Goal: Information Seeking & Learning: Check status

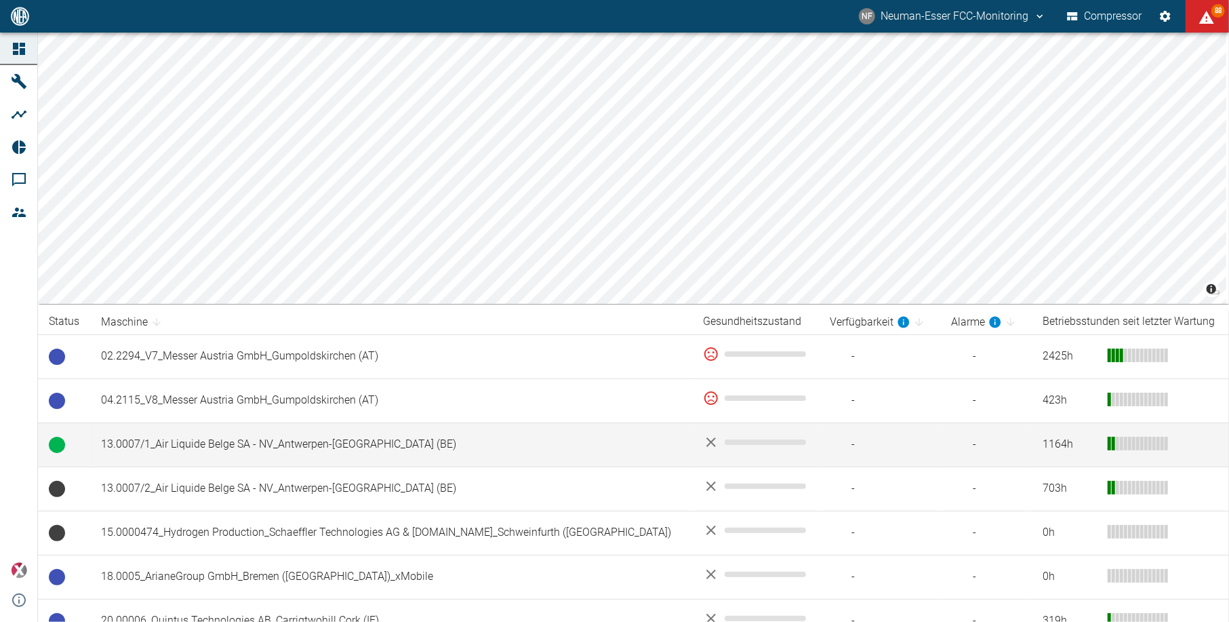
click at [199, 437] on td "13.0007/1_Air Liquide Belge SA - NV_Antwerpen-[GEOGRAPHIC_DATA] (BE)" at bounding box center [391, 444] width 602 height 44
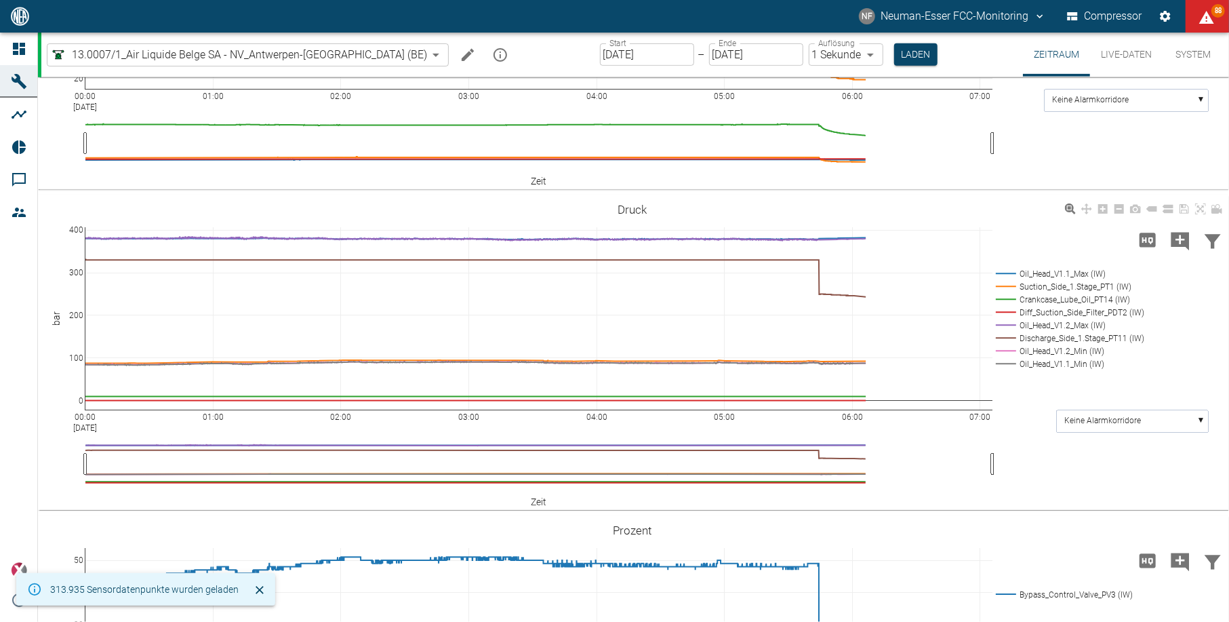
scroll to position [452, 0]
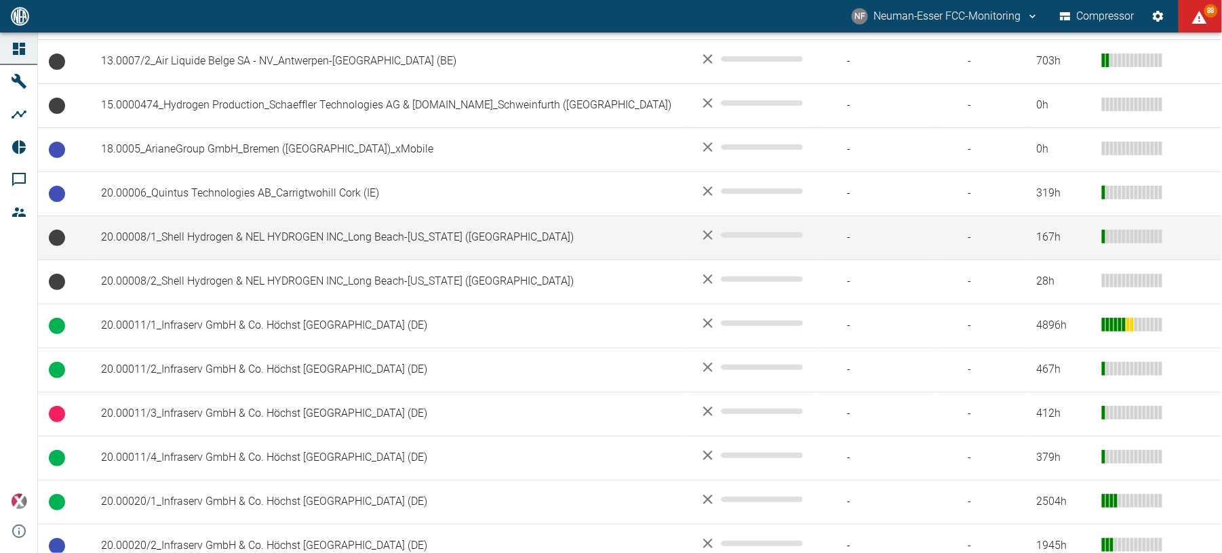
scroll to position [542, 0]
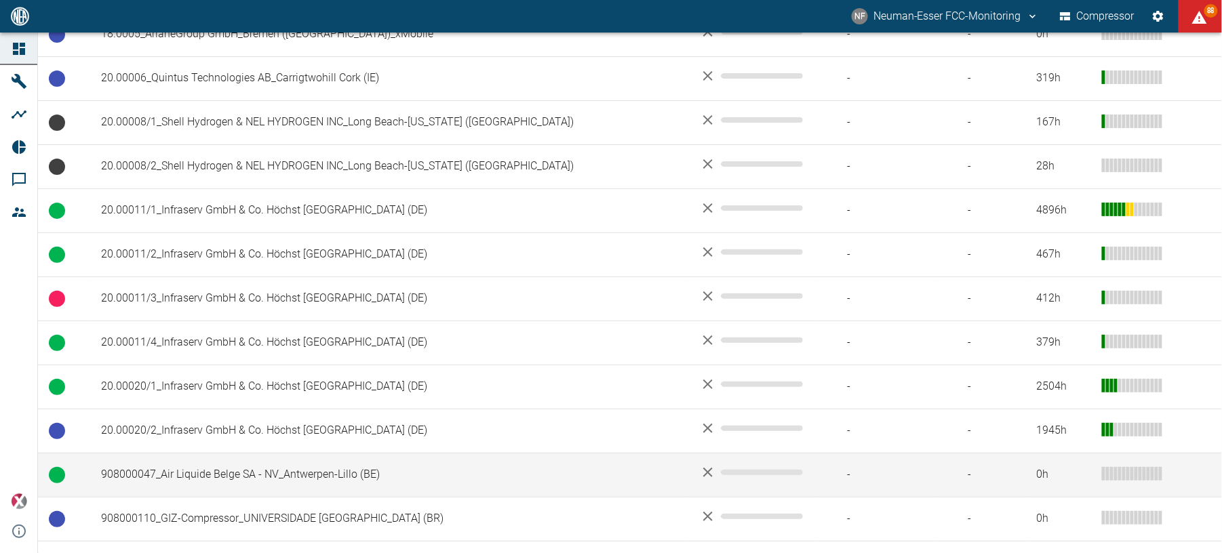
click at [250, 473] on td "908000047_Air Liquide Belge SA - NV_Antwerpen-Lillo (BE)" at bounding box center [389, 475] width 599 height 44
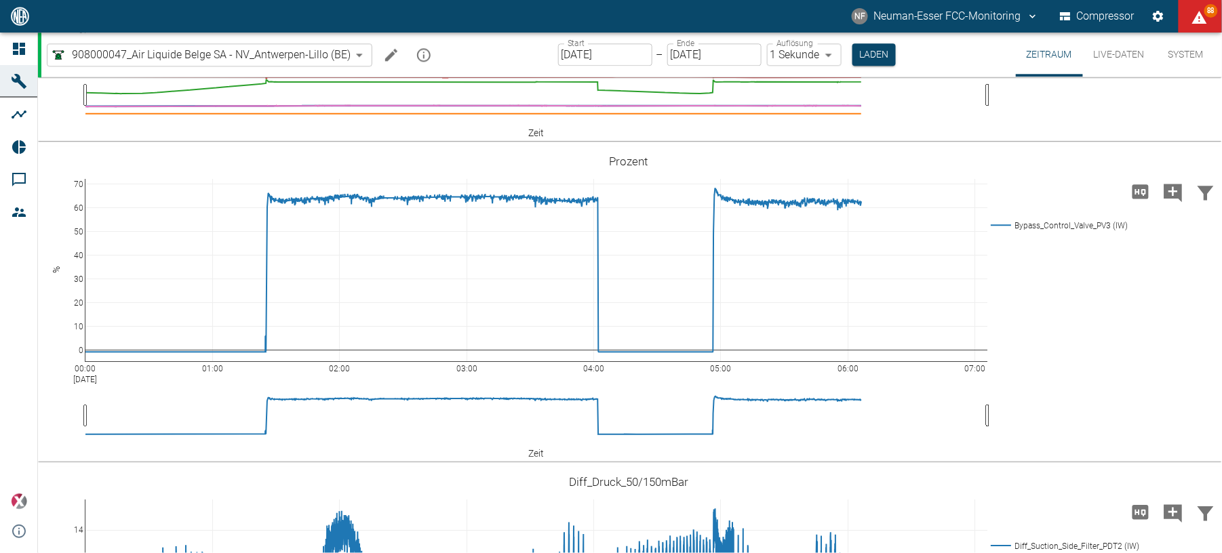
scroll to position [1224, 0]
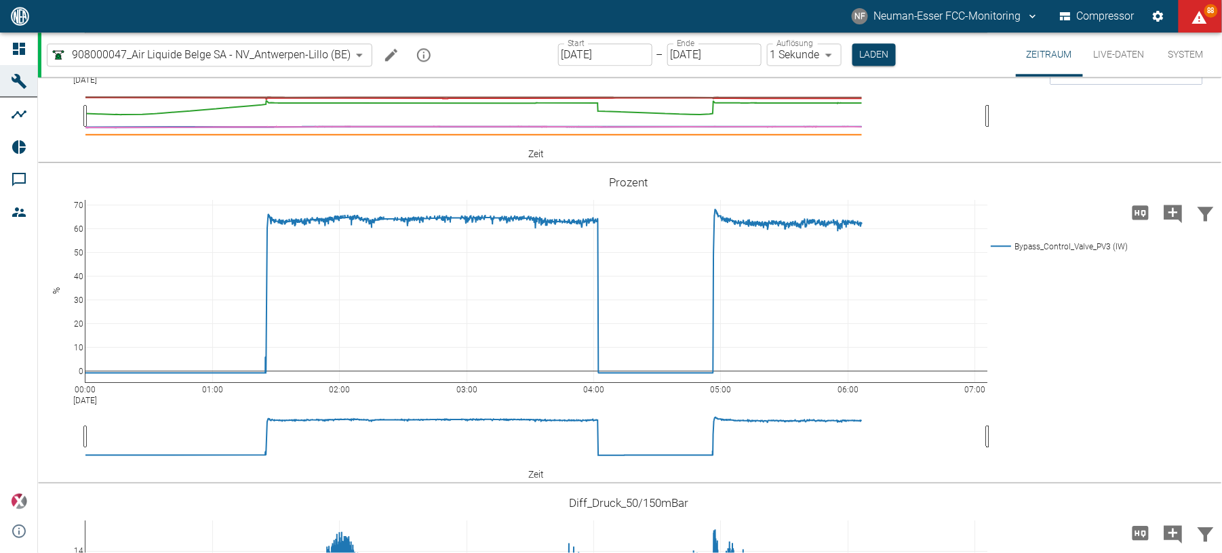
drag, startPoint x: 624, startPoint y: 172, endPoint x: 68, endPoint y: 187, distance: 556.9
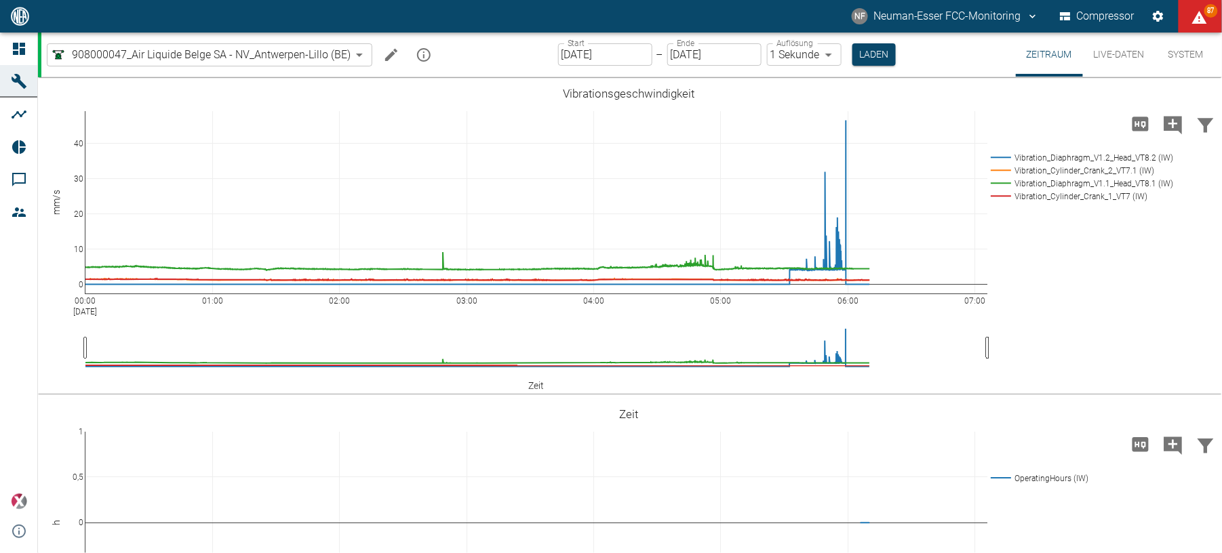
scroll to position [1224, 0]
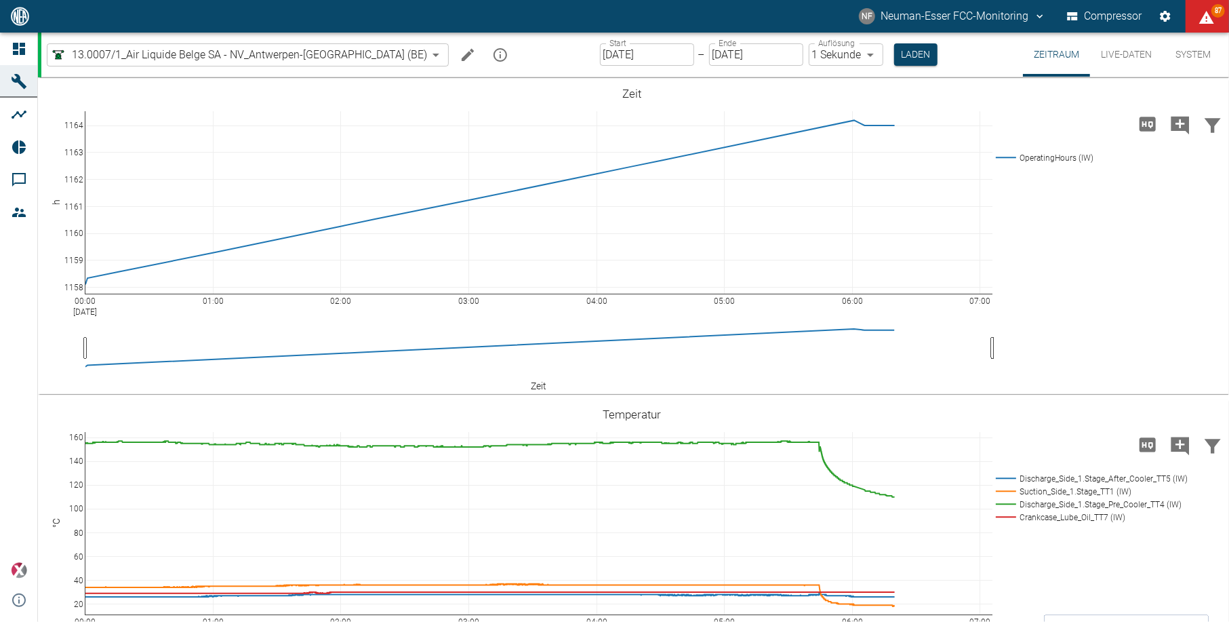
scroll to position [452, 0]
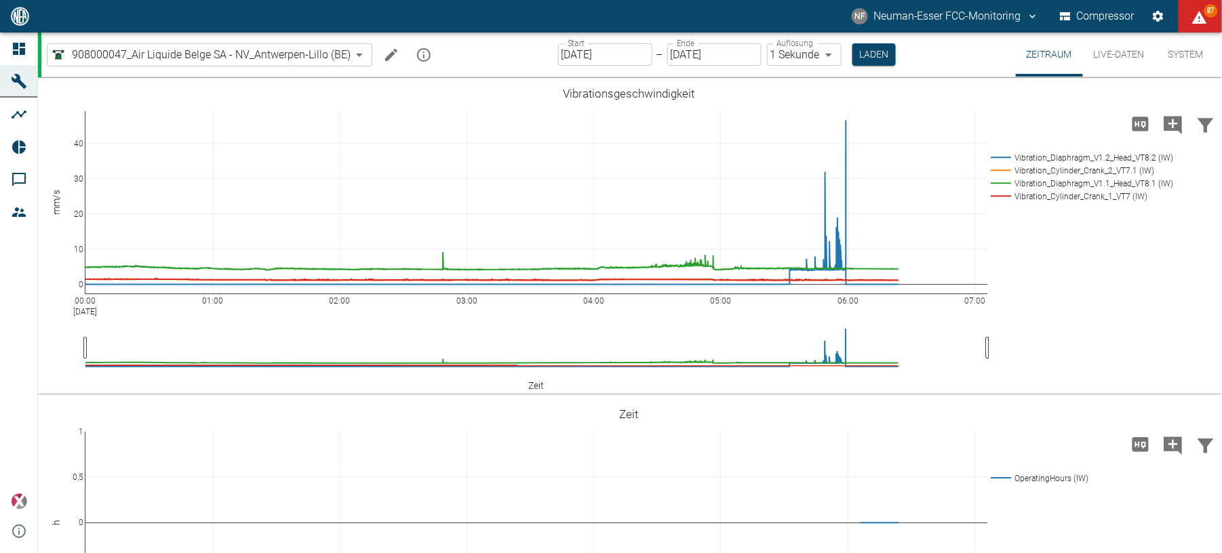
scroll to position [1224, 0]
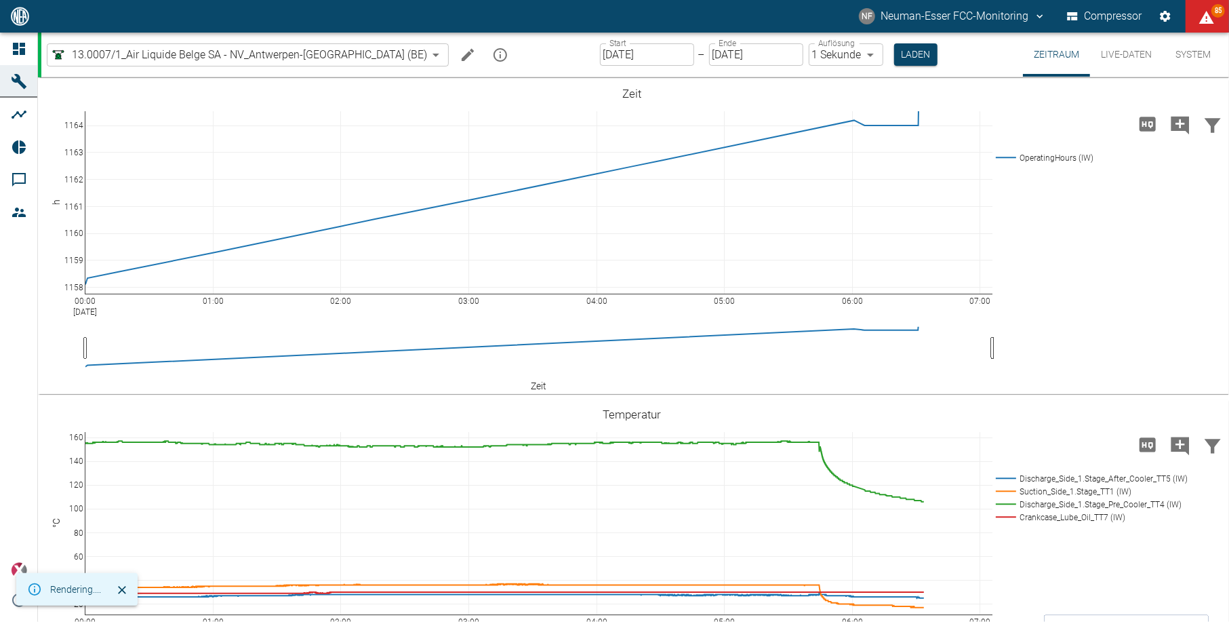
scroll to position [452, 0]
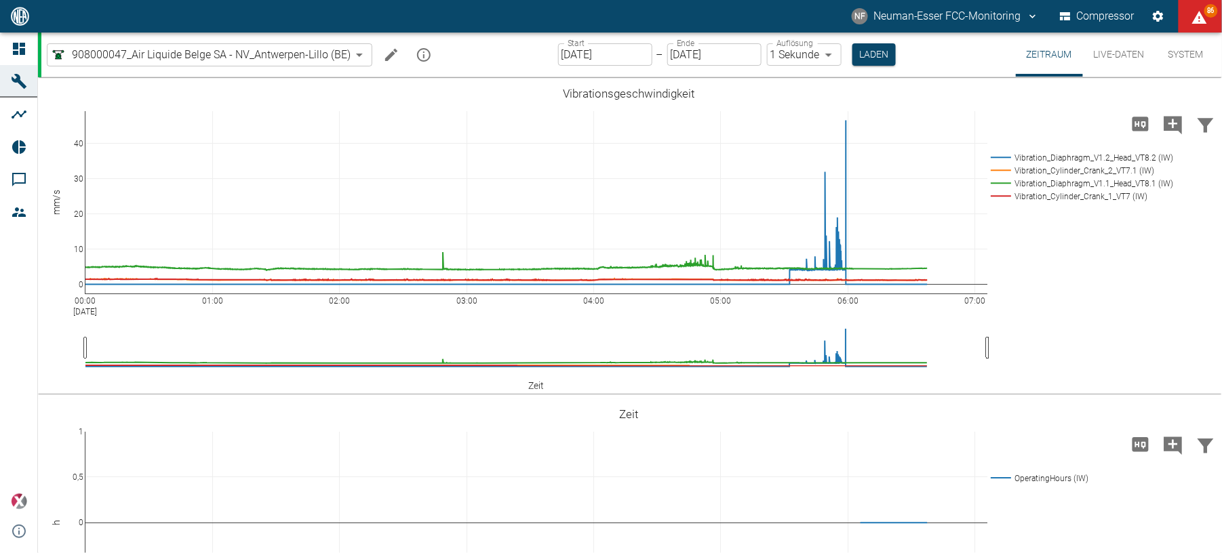
scroll to position [1224, 0]
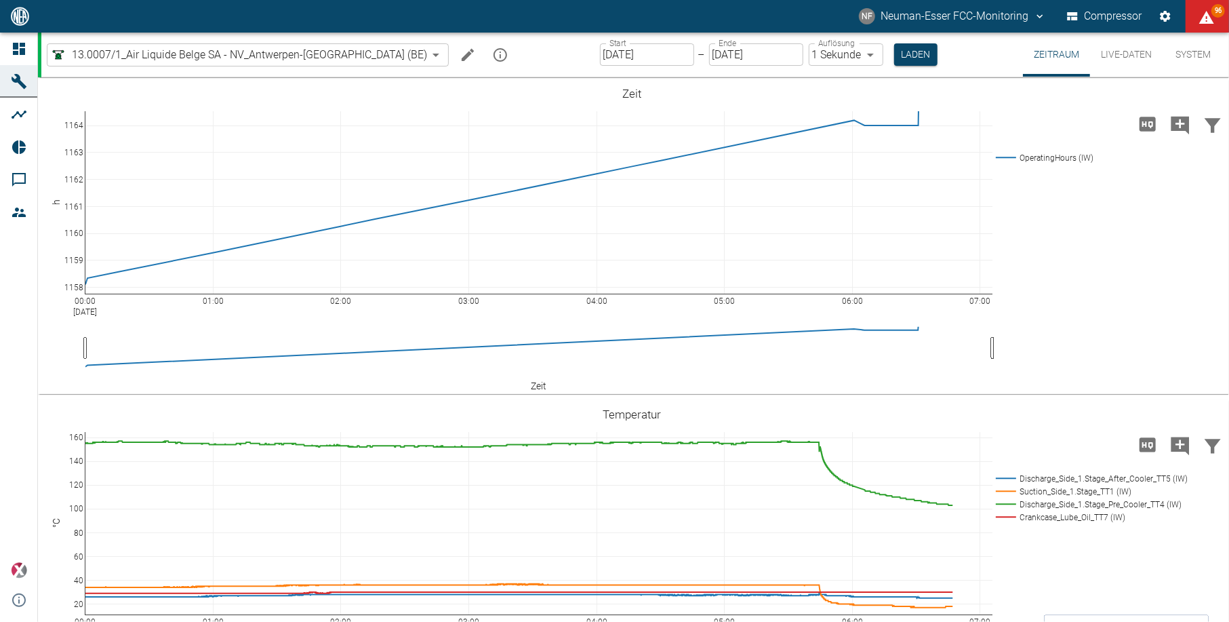
scroll to position [452, 0]
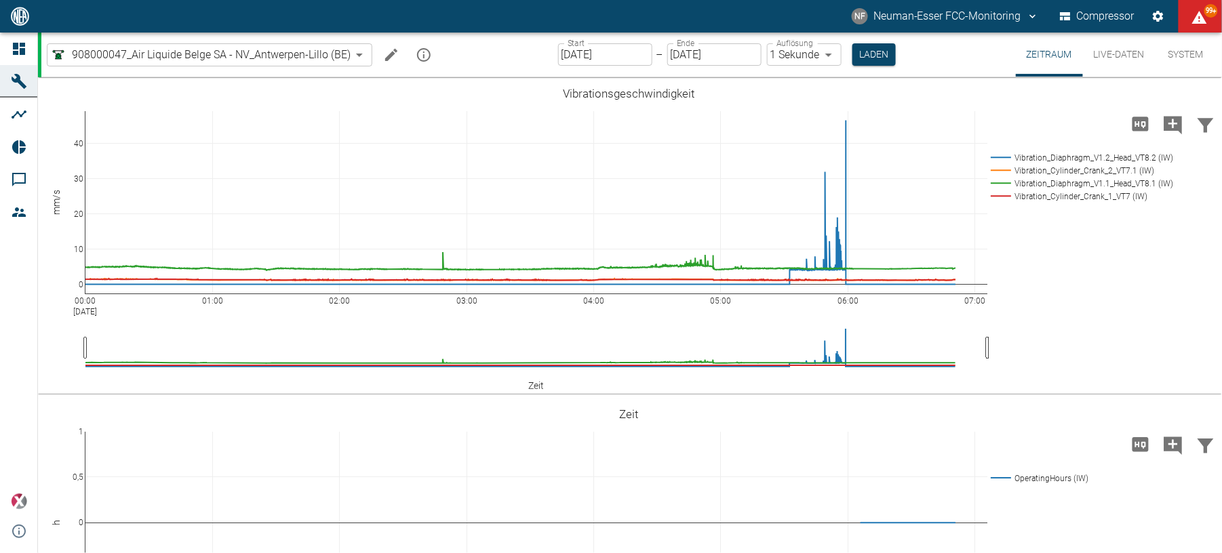
scroll to position [1224, 0]
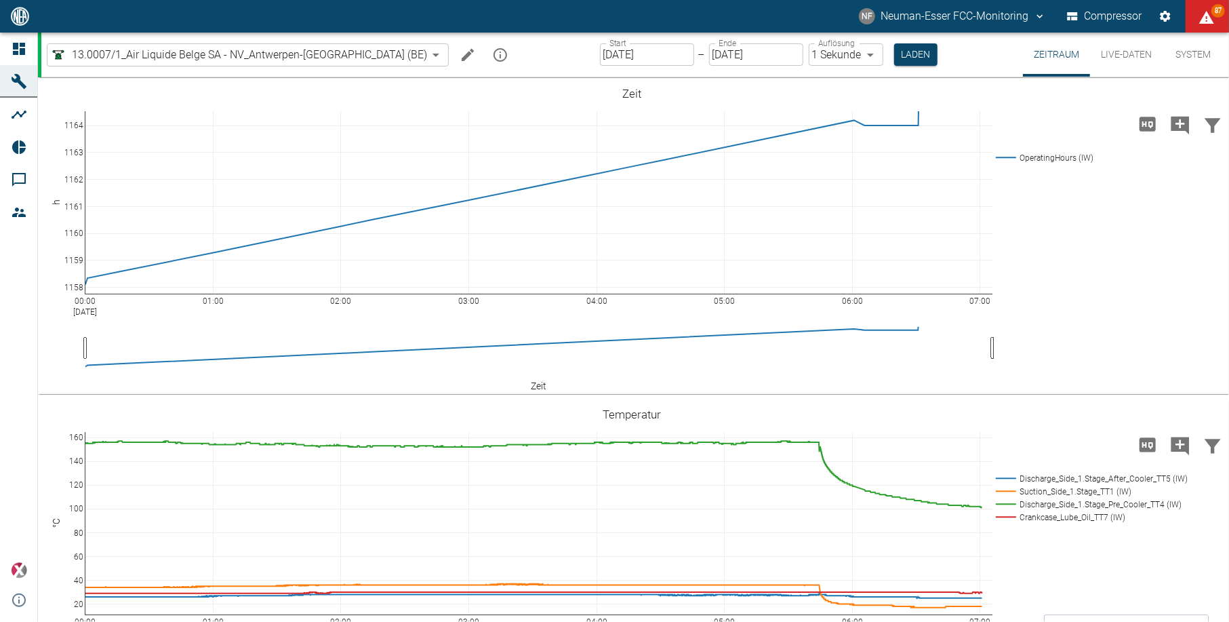
scroll to position [452, 0]
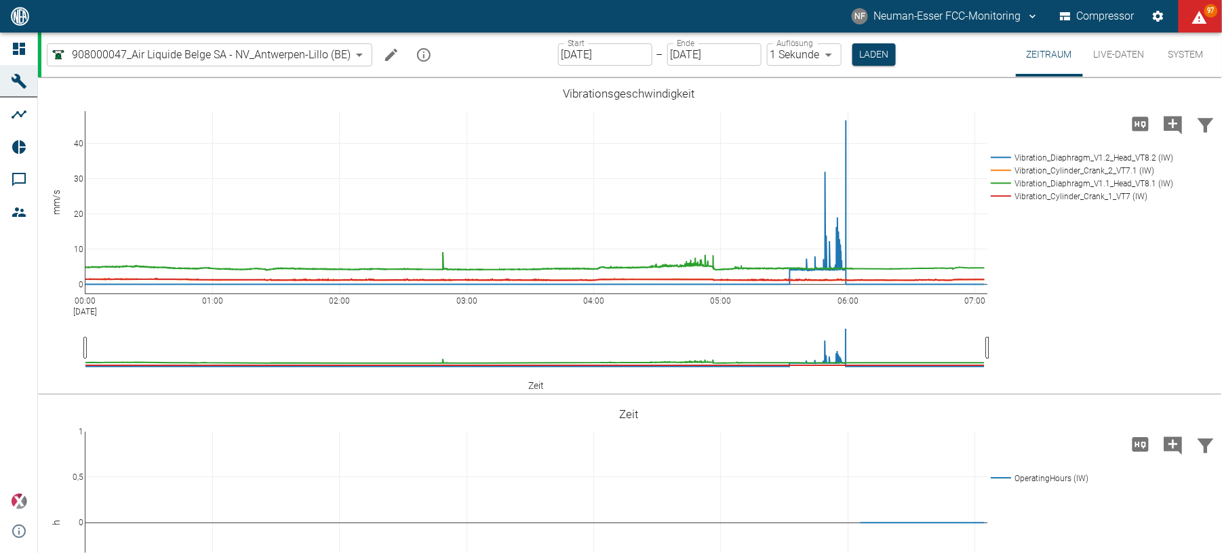
scroll to position [1224, 0]
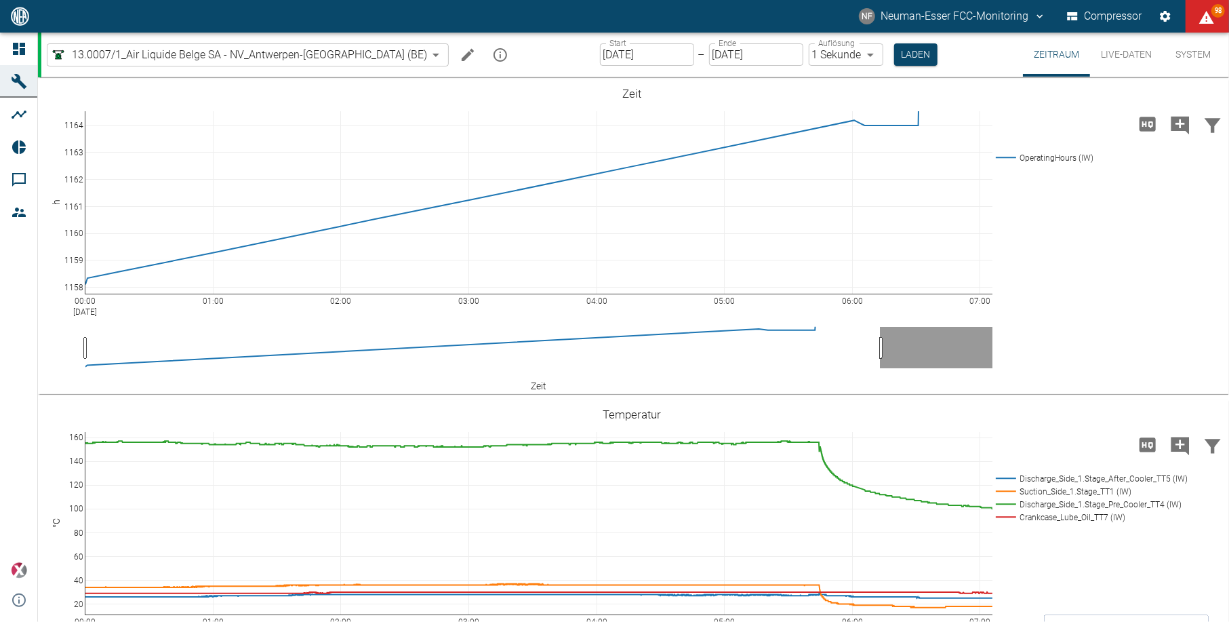
scroll to position [452, 0]
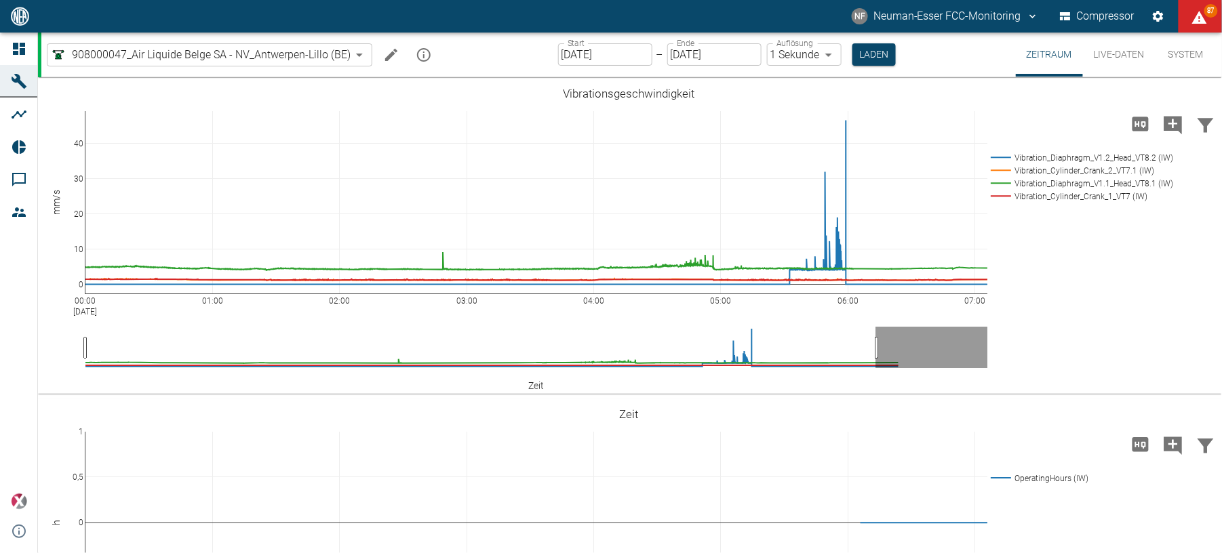
scroll to position [1224, 0]
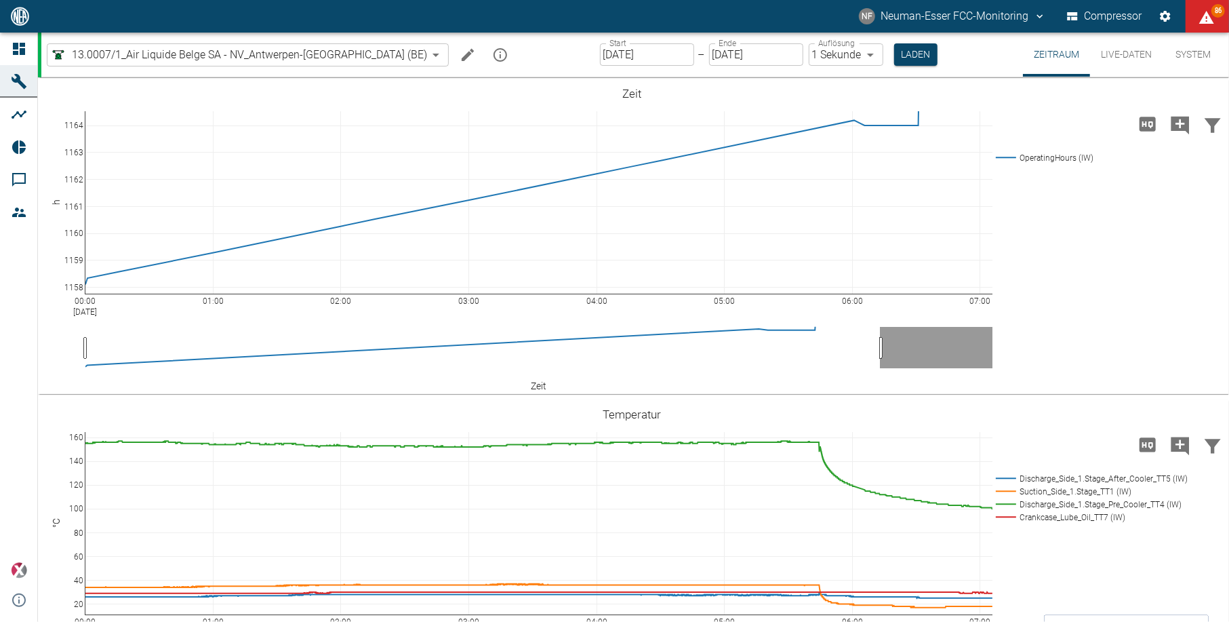
scroll to position [452, 0]
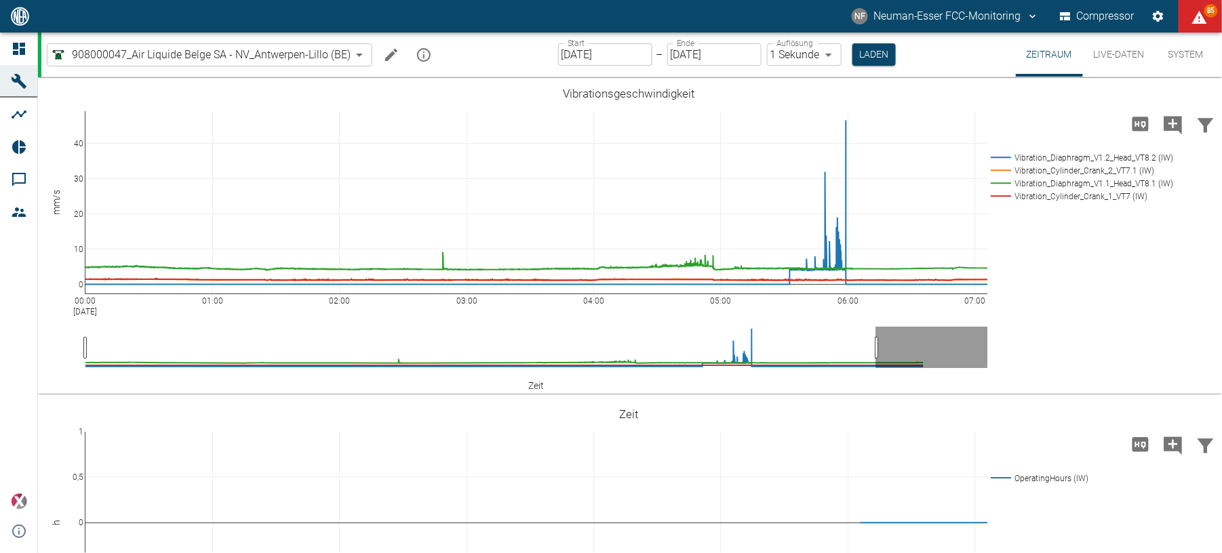
scroll to position [1224, 0]
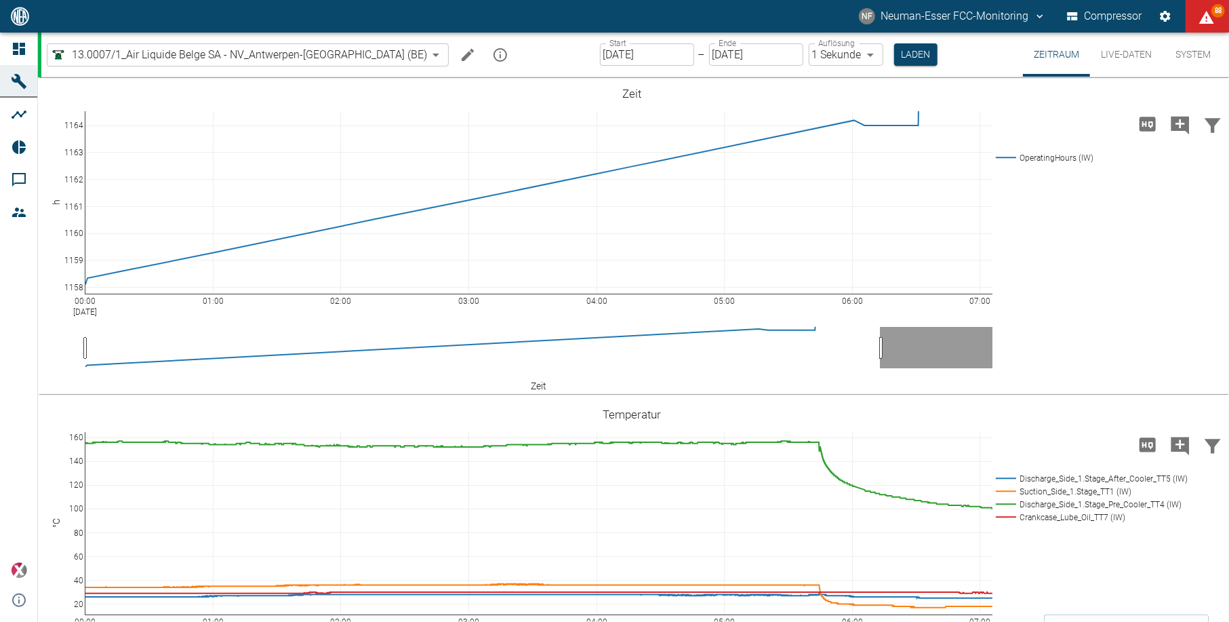
scroll to position [452, 0]
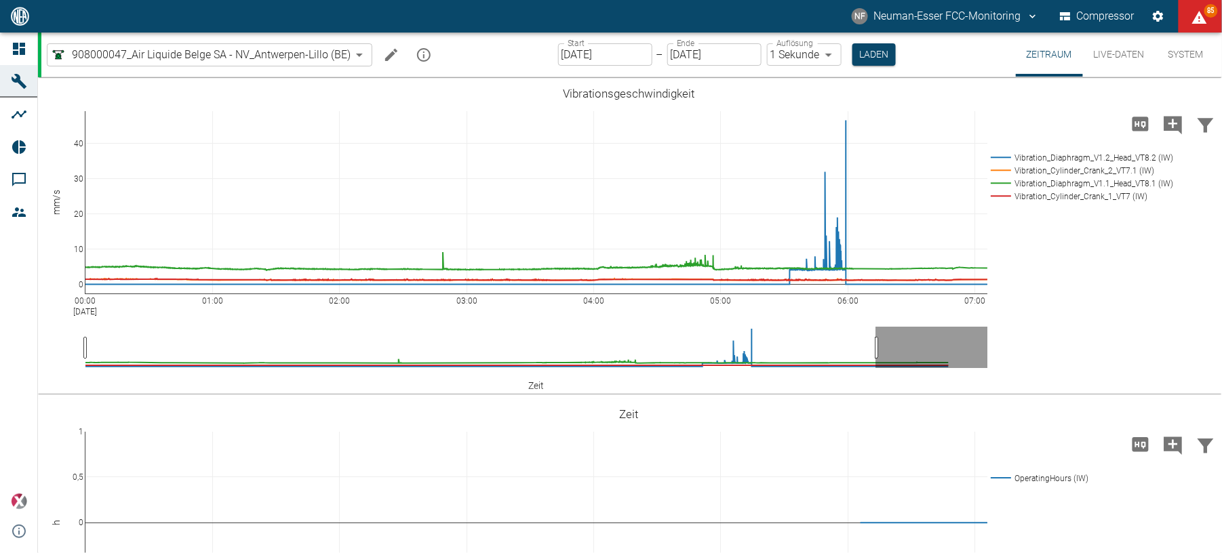
scroll to position [1224, 0]
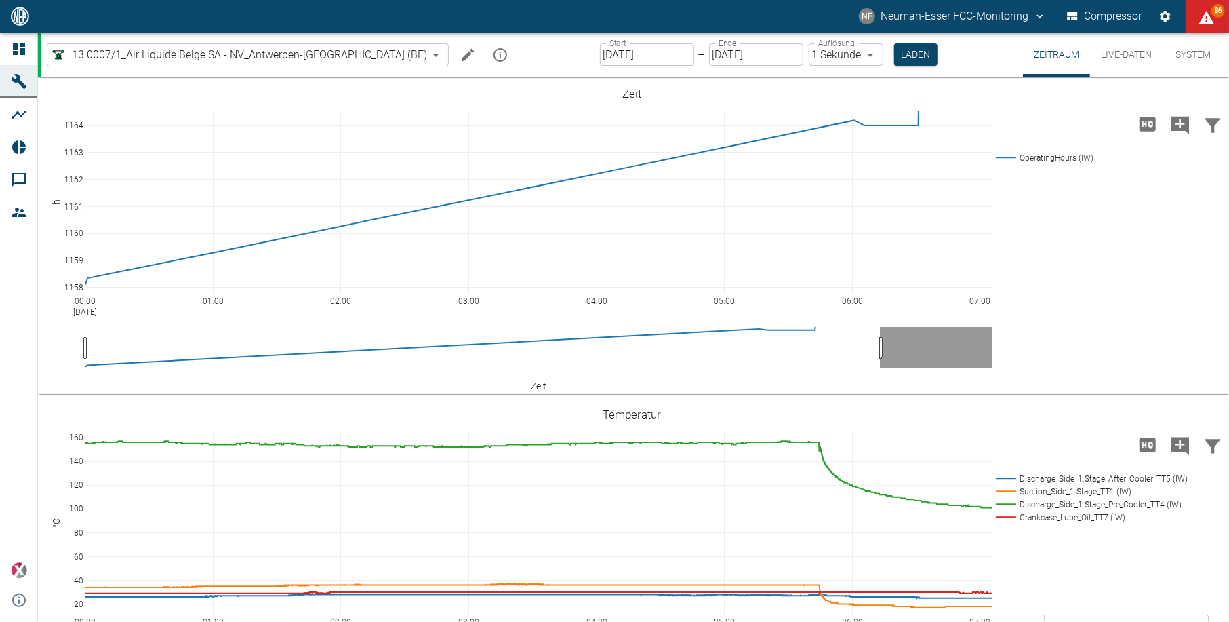
scroll to position [452, 0]
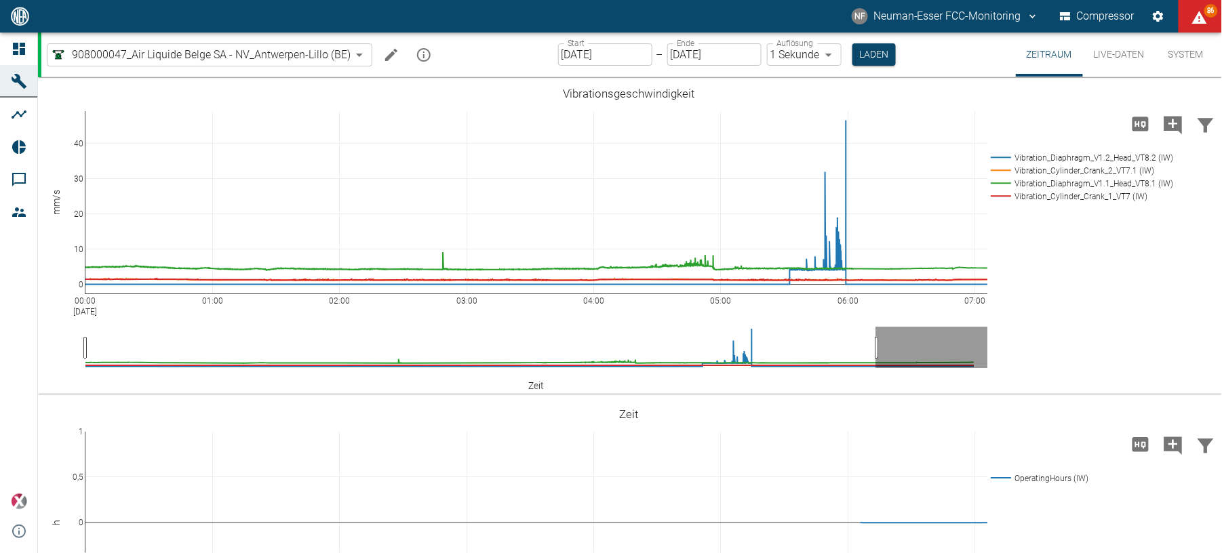
scroll to position [1224, 0]
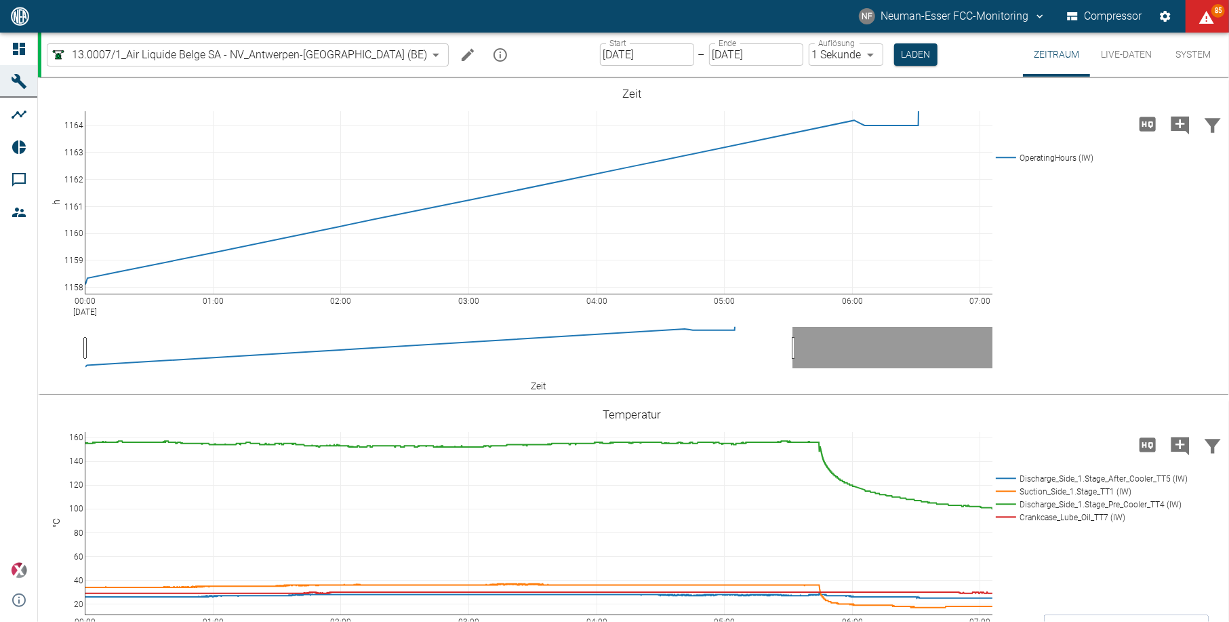
scroll to position [452, 0]
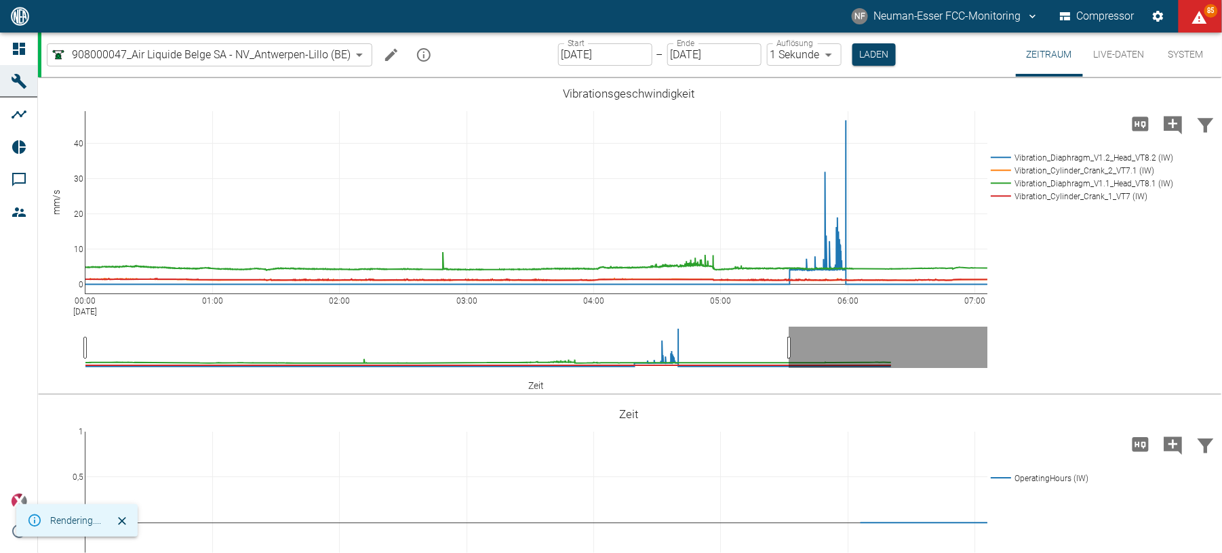
scroll to position [1224, 0]
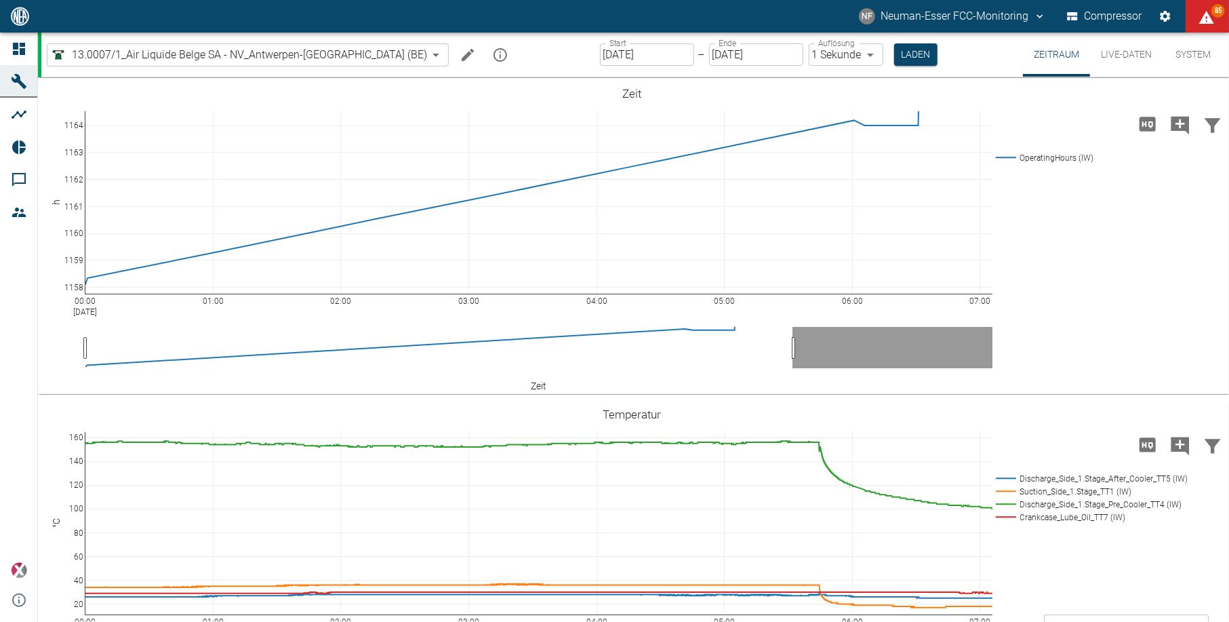
scroll to position [452, 0]
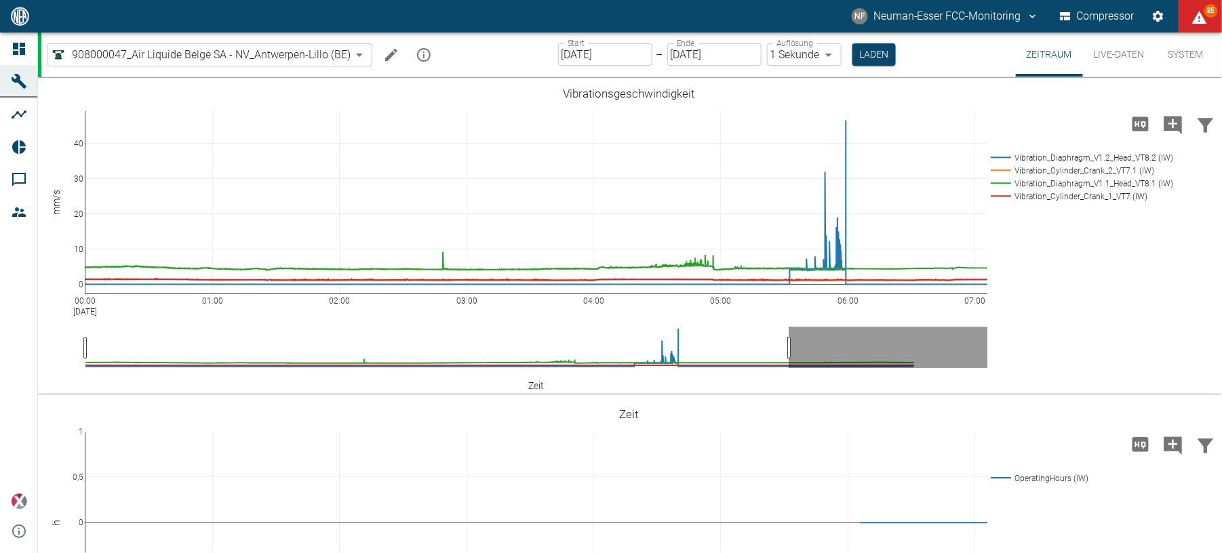
scroll to position [1224, 0]
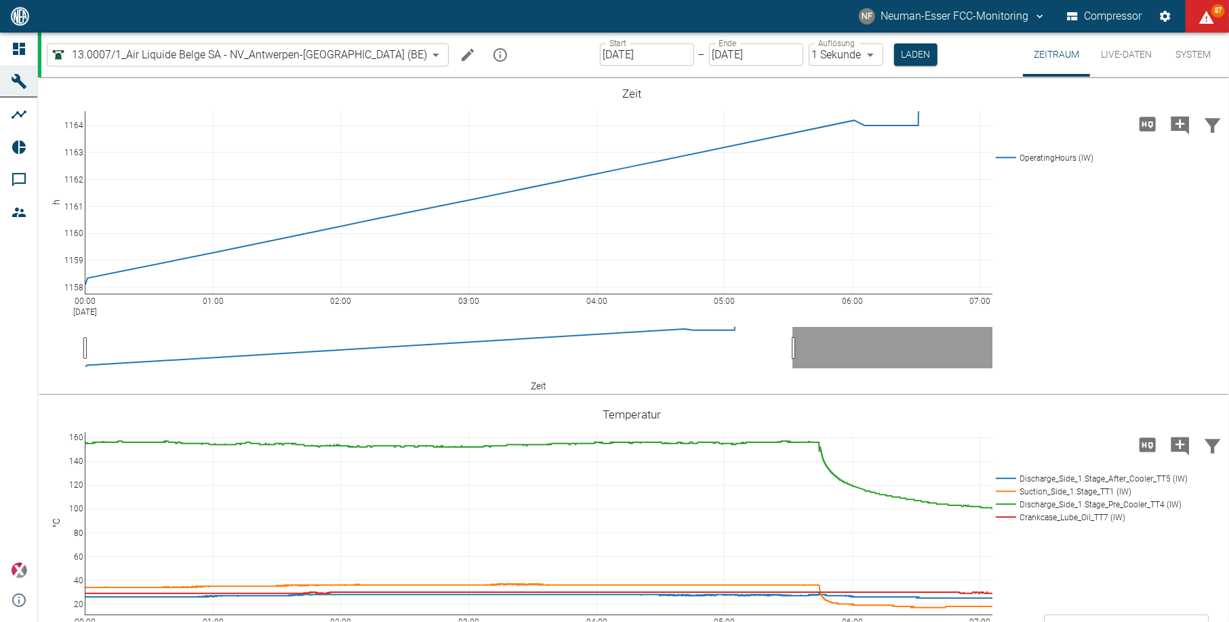
scroll to position [452, 0]
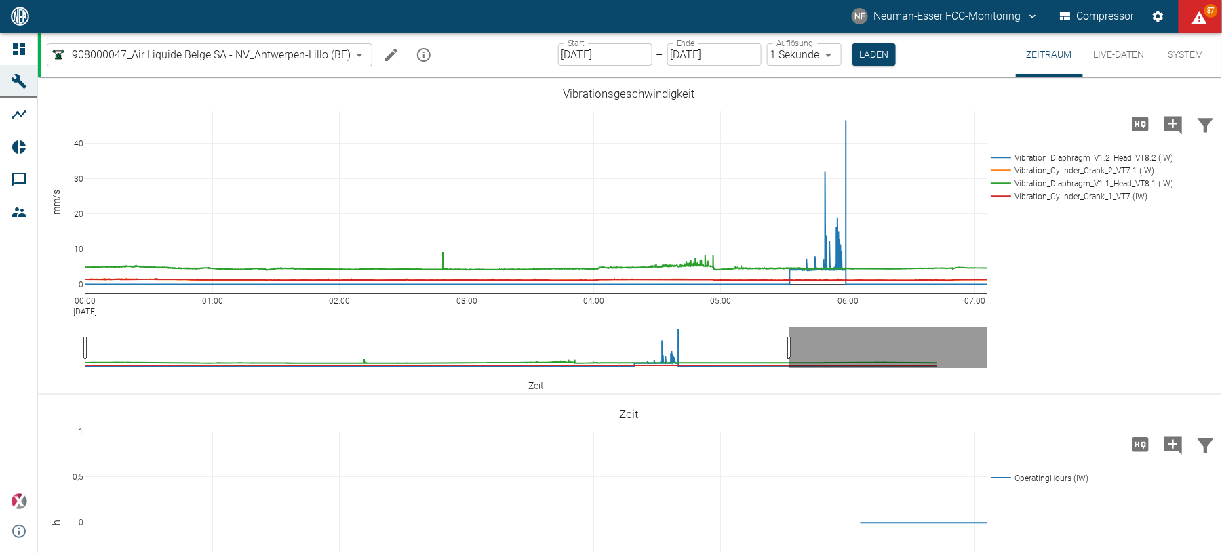
scroll to position [1224, 0]
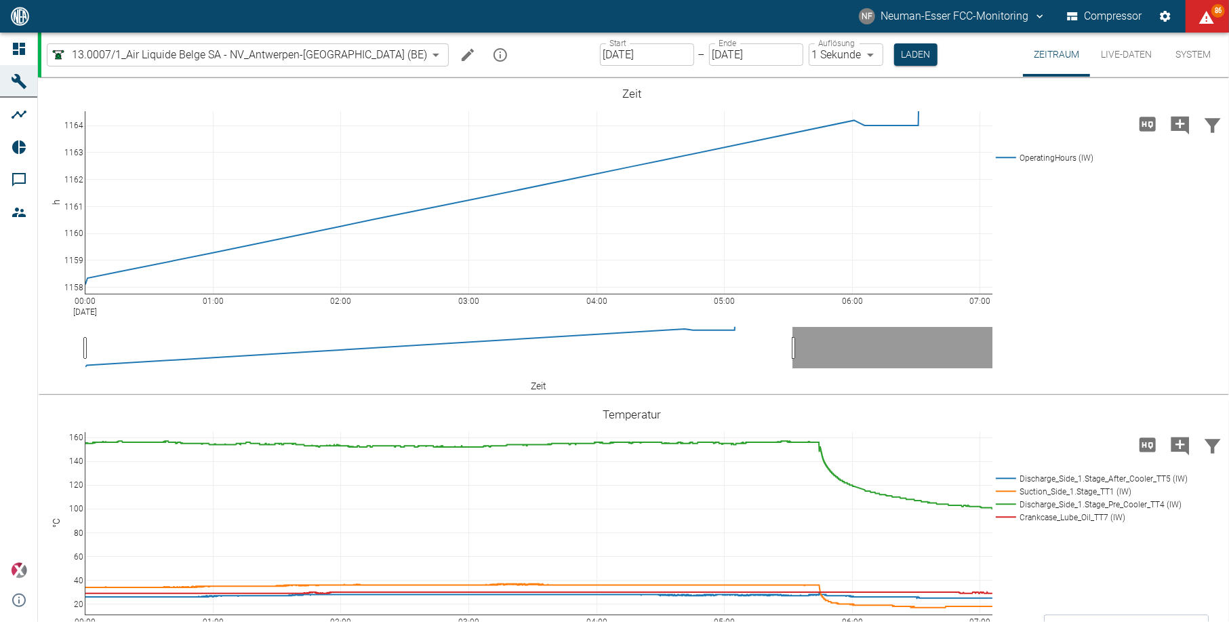
scroll to position [452, 0]
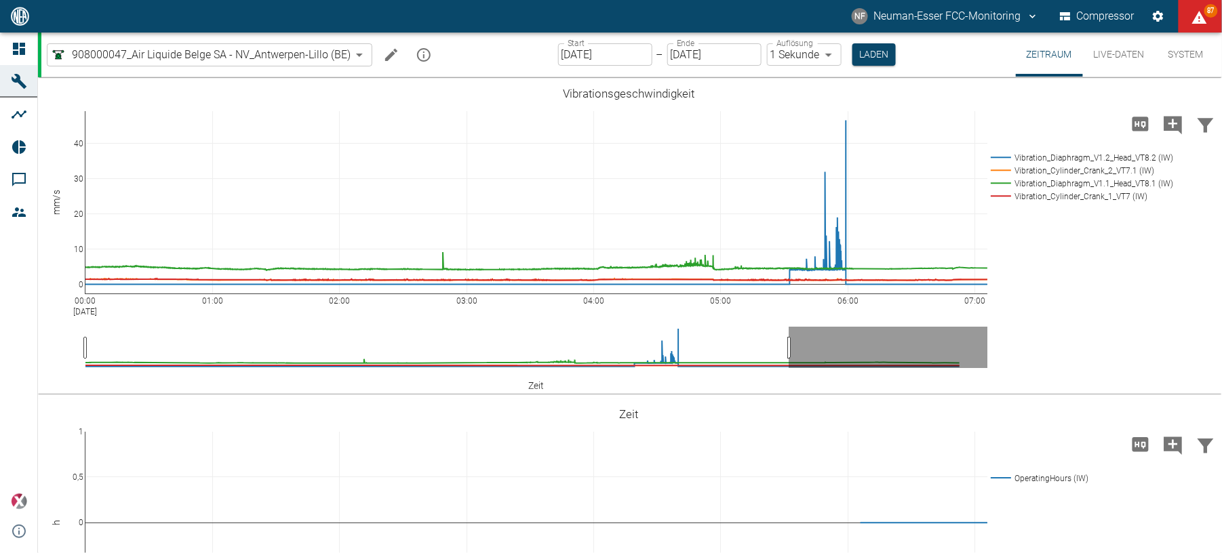
scroll to position [1224, 0]
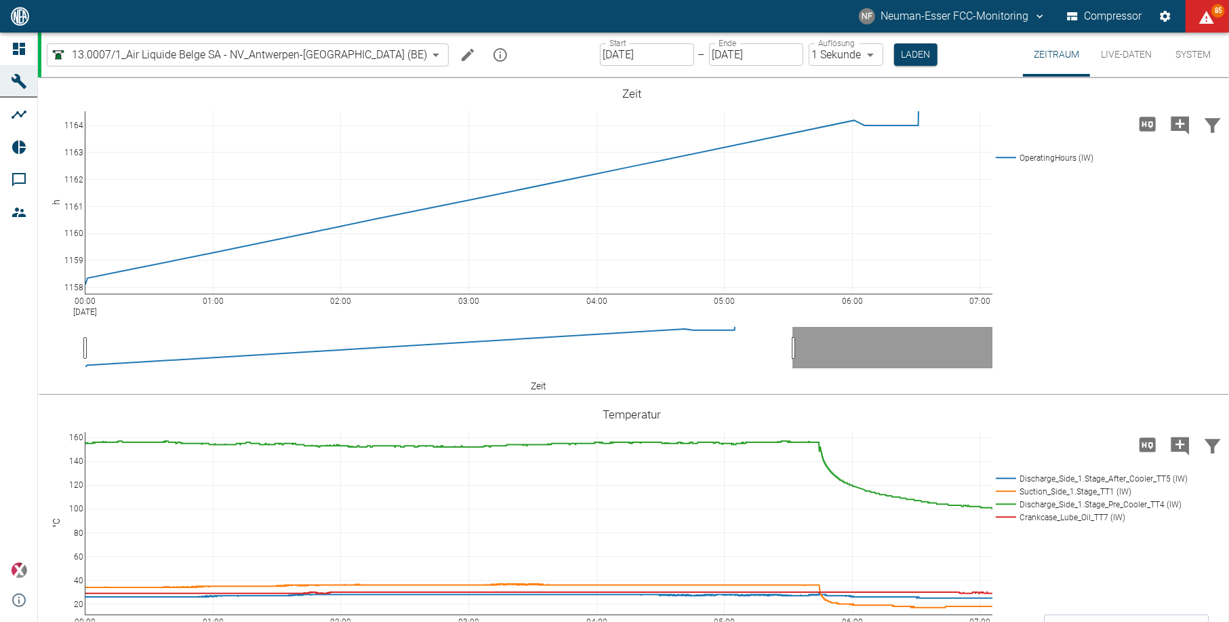
scroll to position [452, 0]
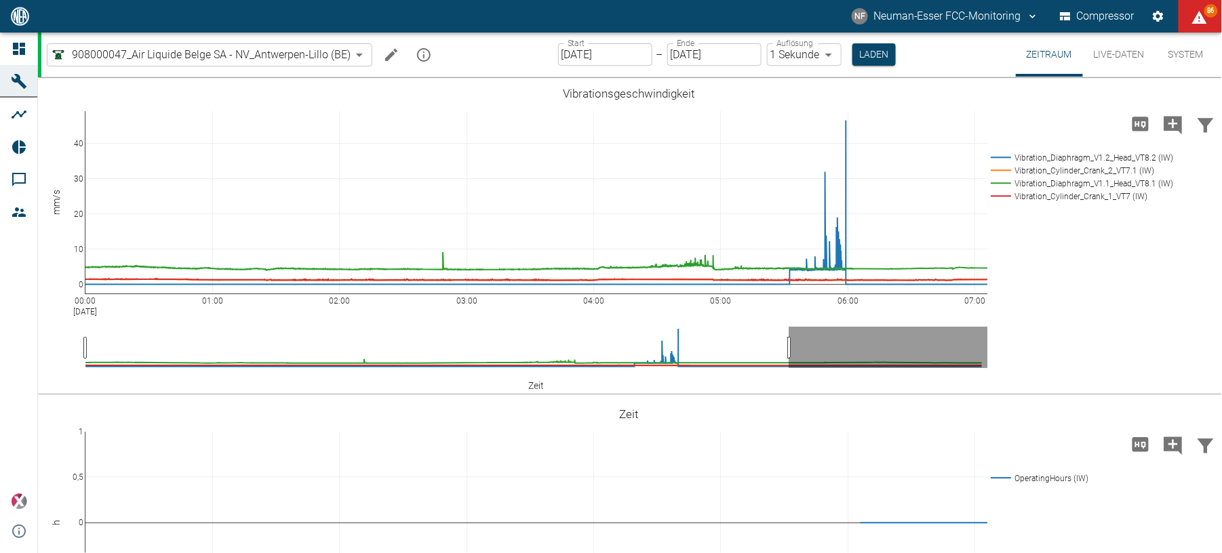
scroll to position [1224, 0]
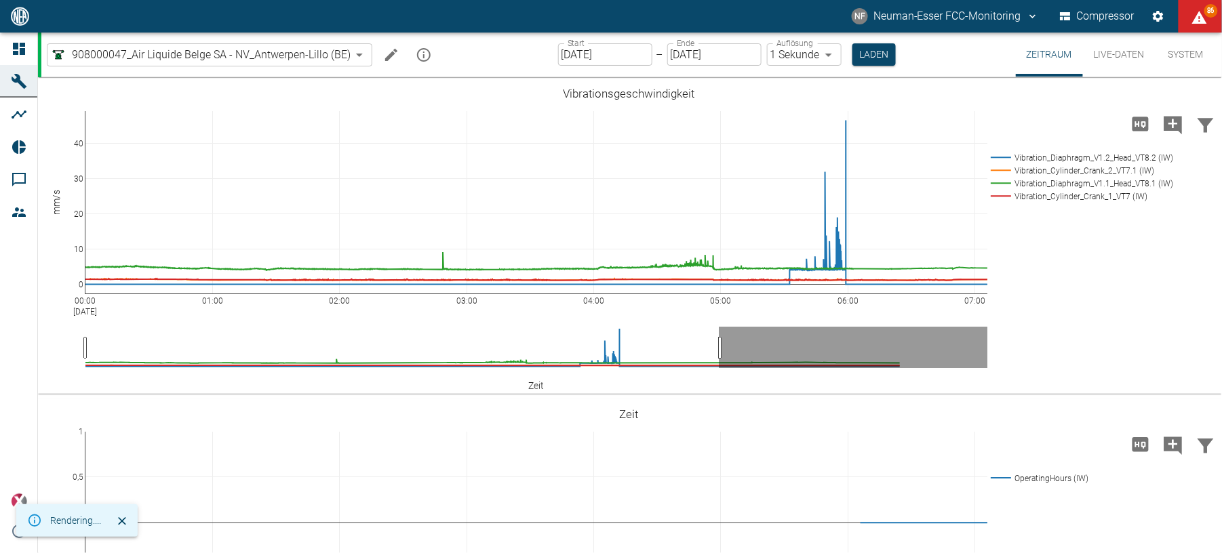
scroll to position [1224, 0]
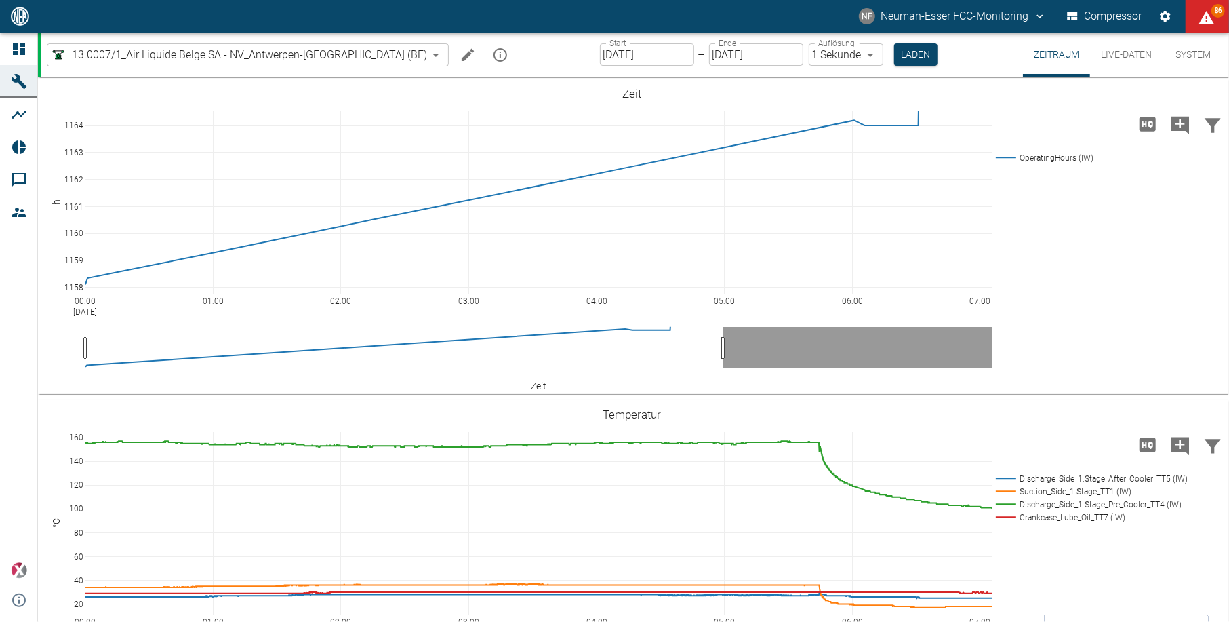
scroll to position [452, 0]
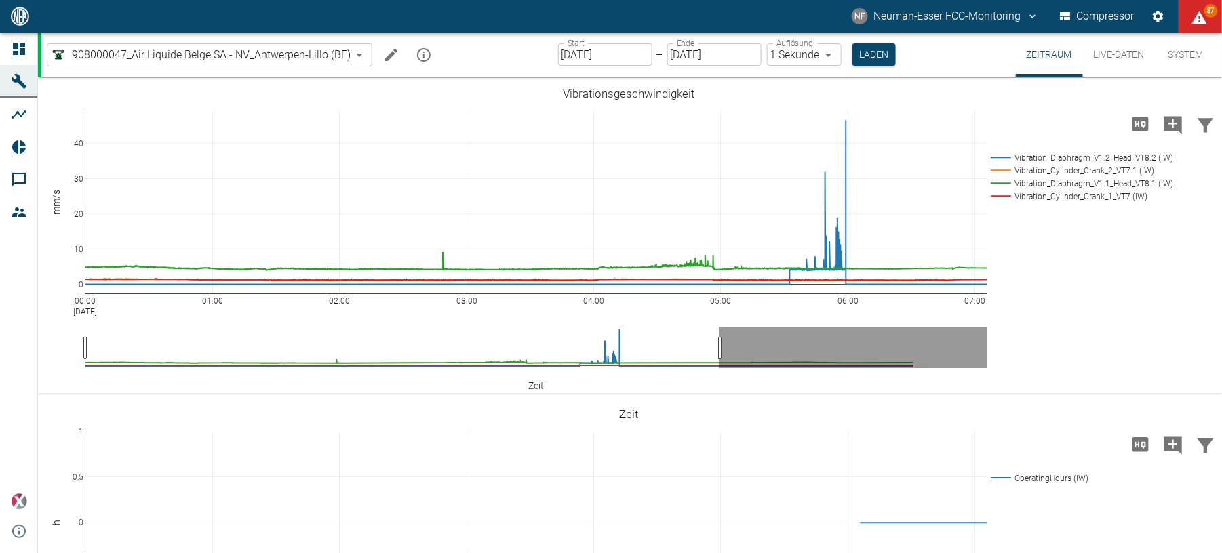
scroll to position [1224, 0]
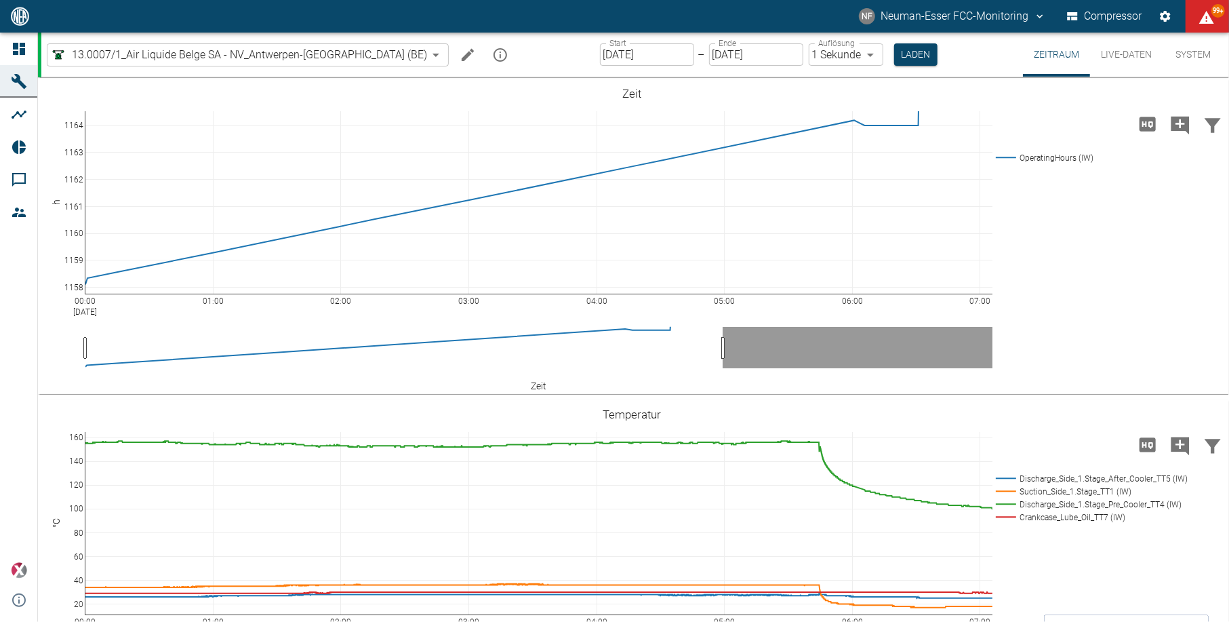
scroll to position [452, 0]
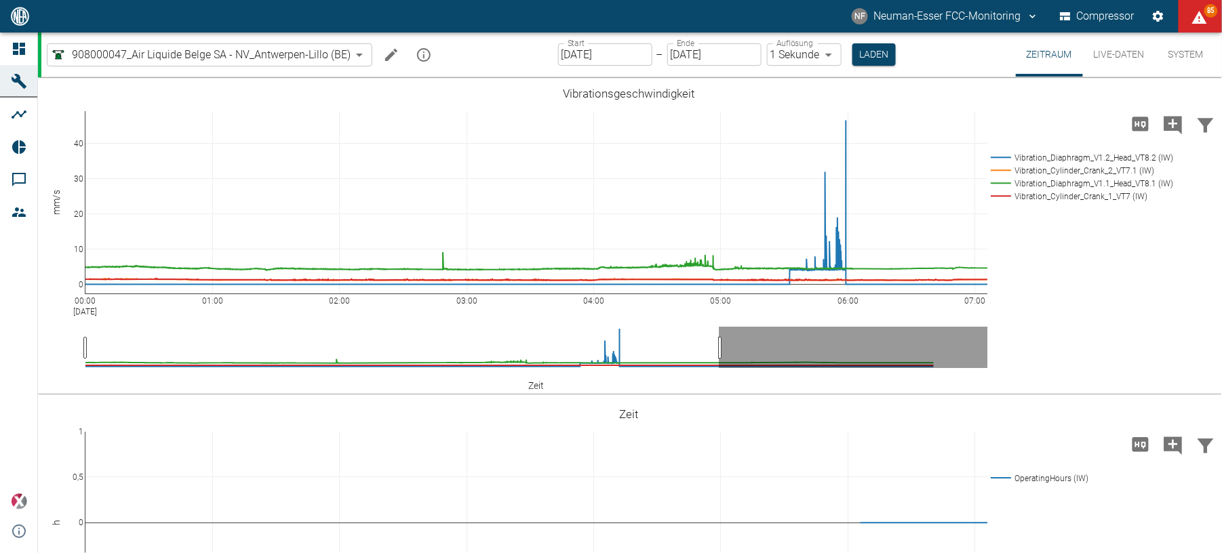
scroll to position [1224, 0]
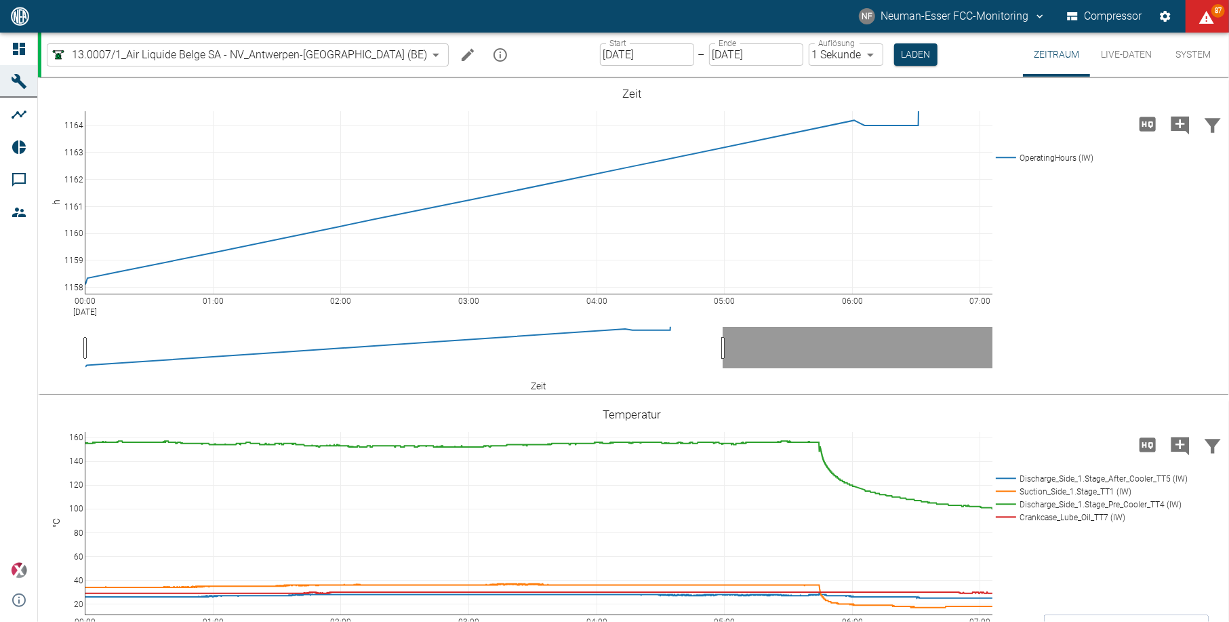
scroll to position [452, 0]
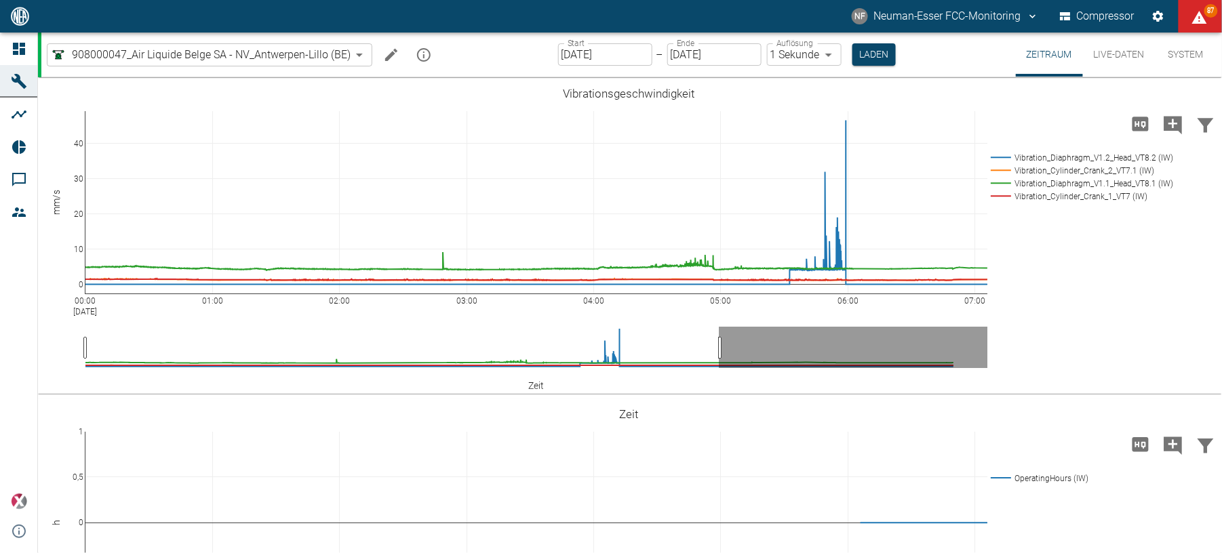
scroll to position [1224, 0]
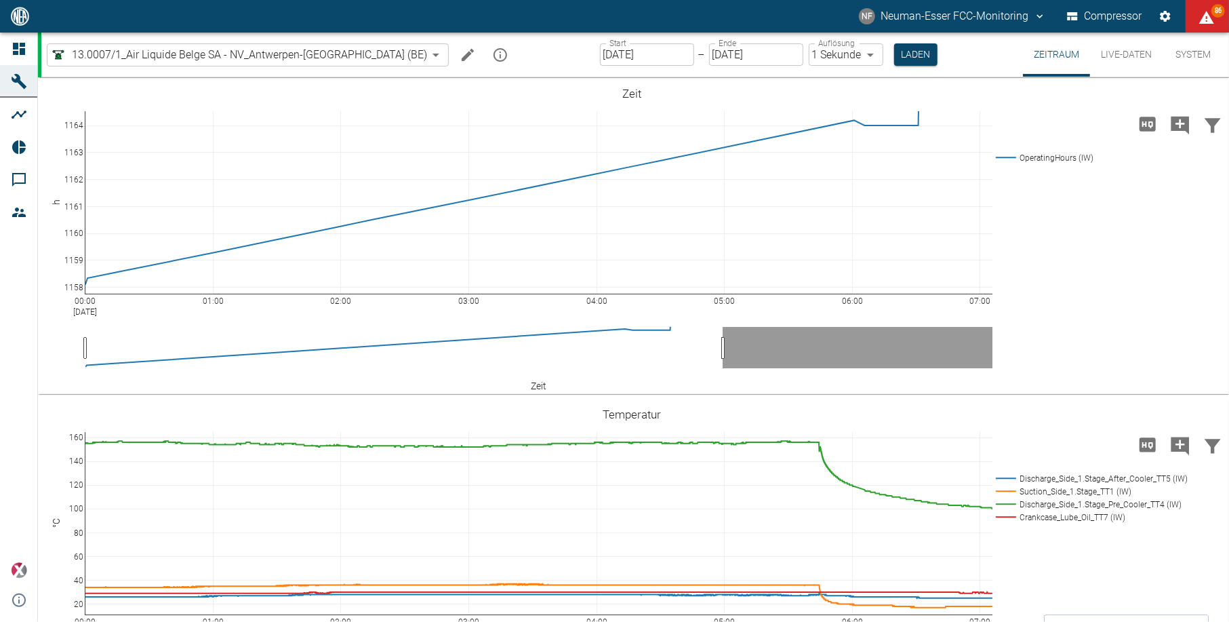
scroll to position [452, 0]
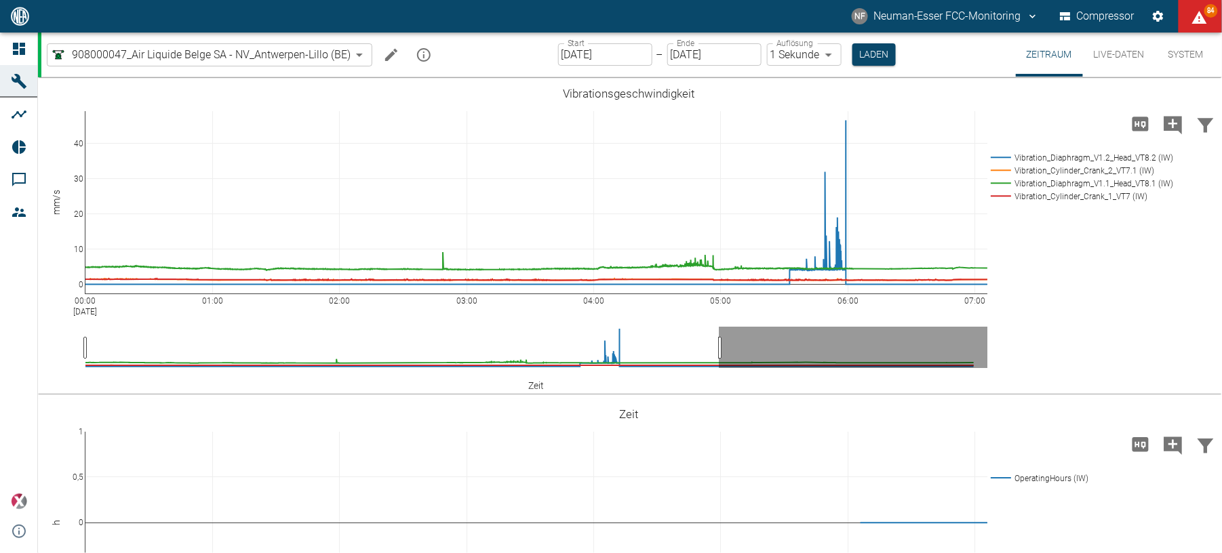
scroll to position [1224, 0]
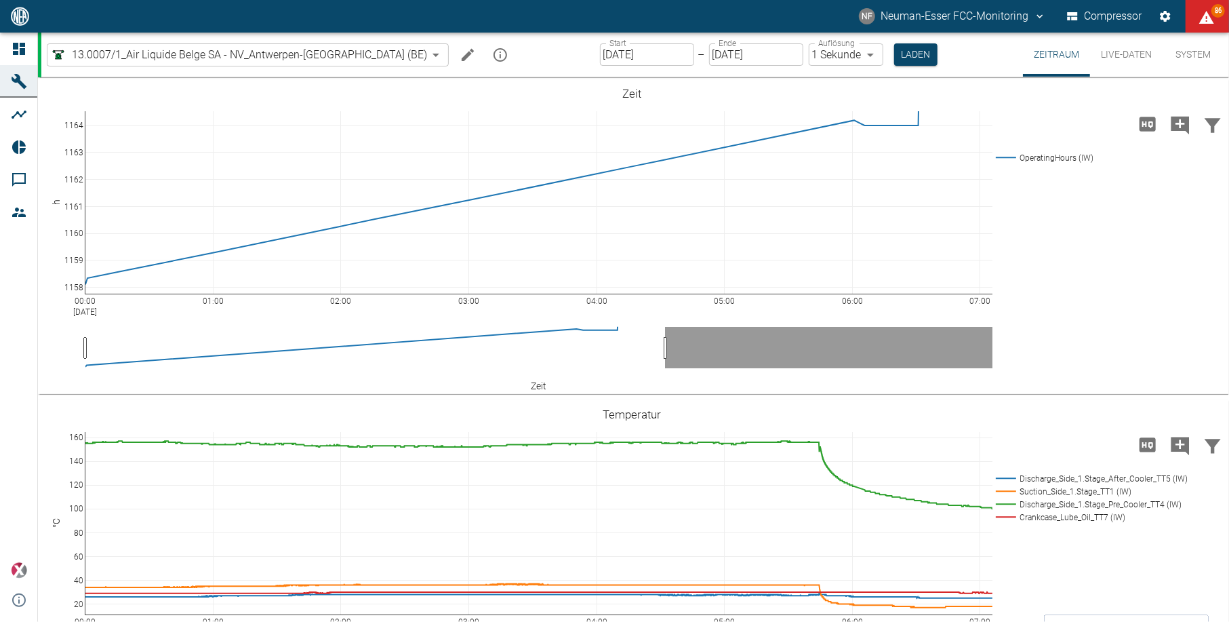
scroll to position [452, 0]
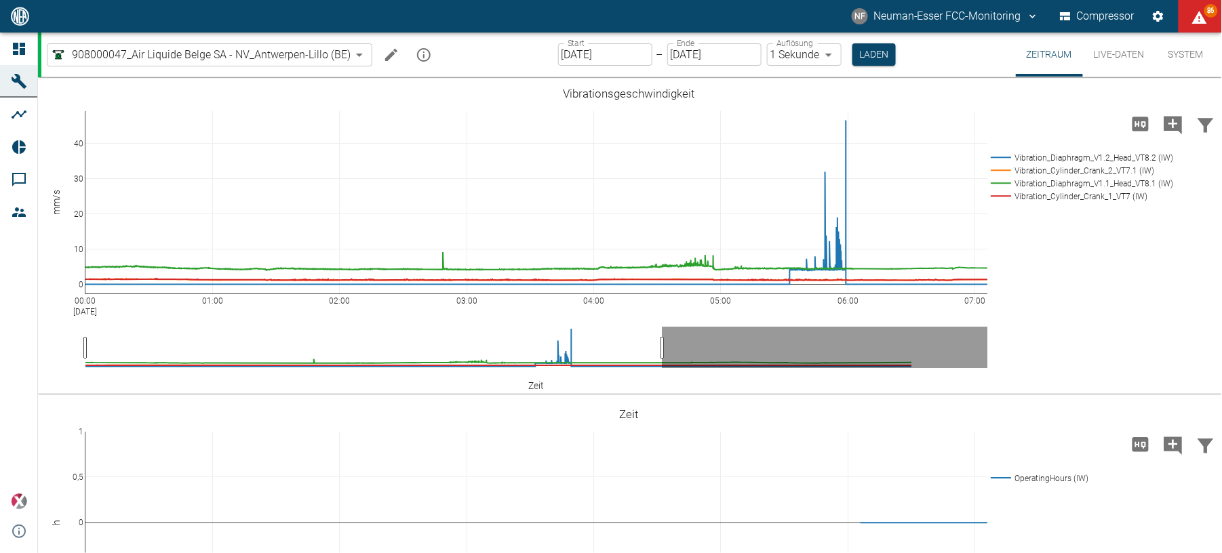
scroll to position [1224, 0]
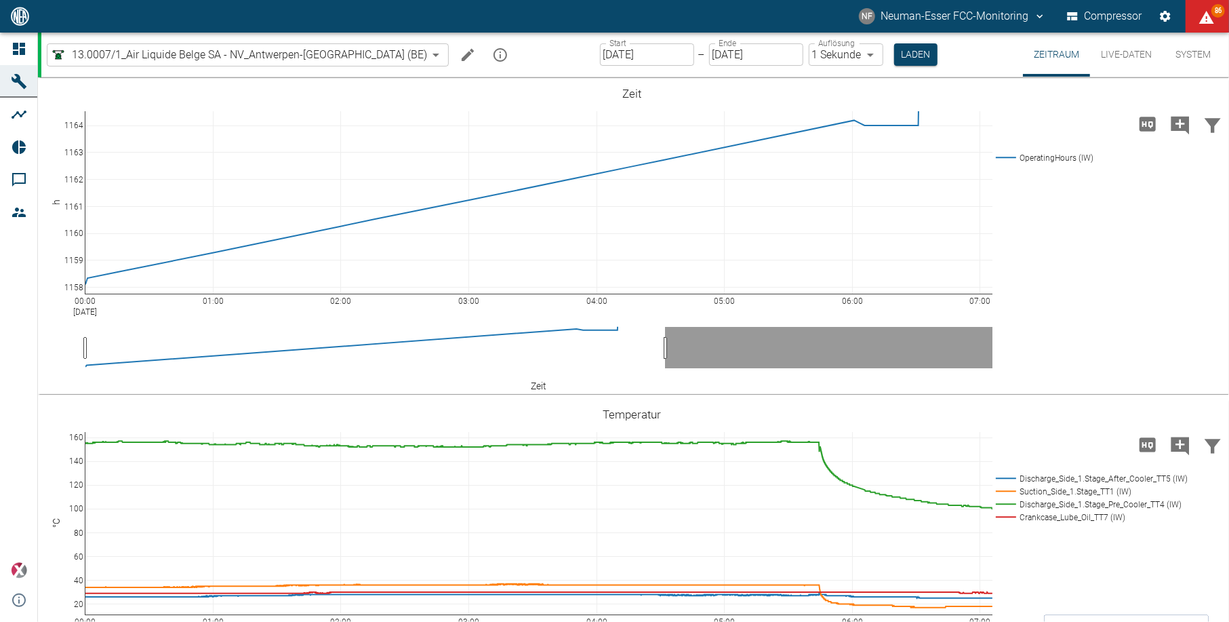
scroll to position [452, 0]
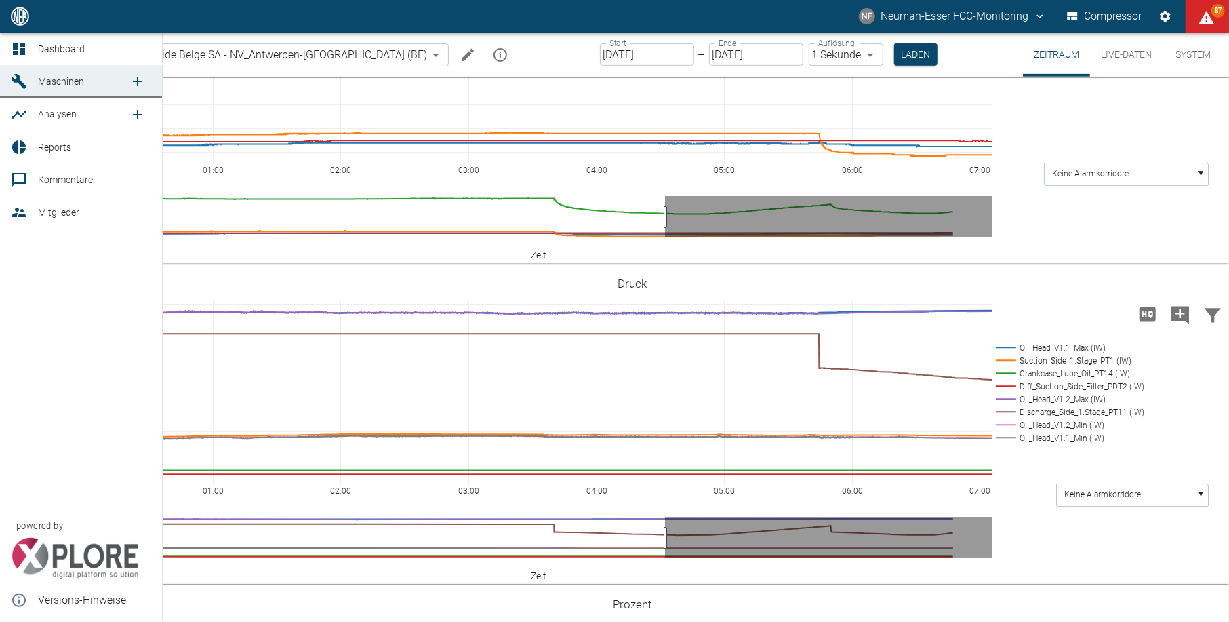
click at [31, 37] on link "Dashboard" at bounding box center [81, 49] width 162 height 33
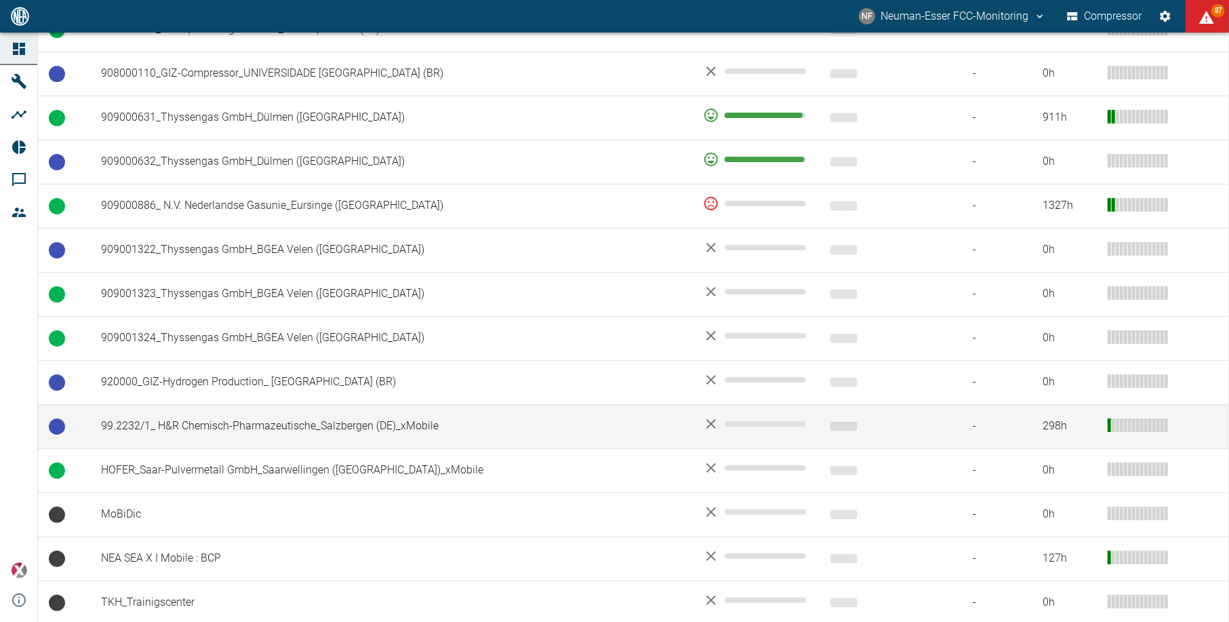
scroll to position [998, 0]
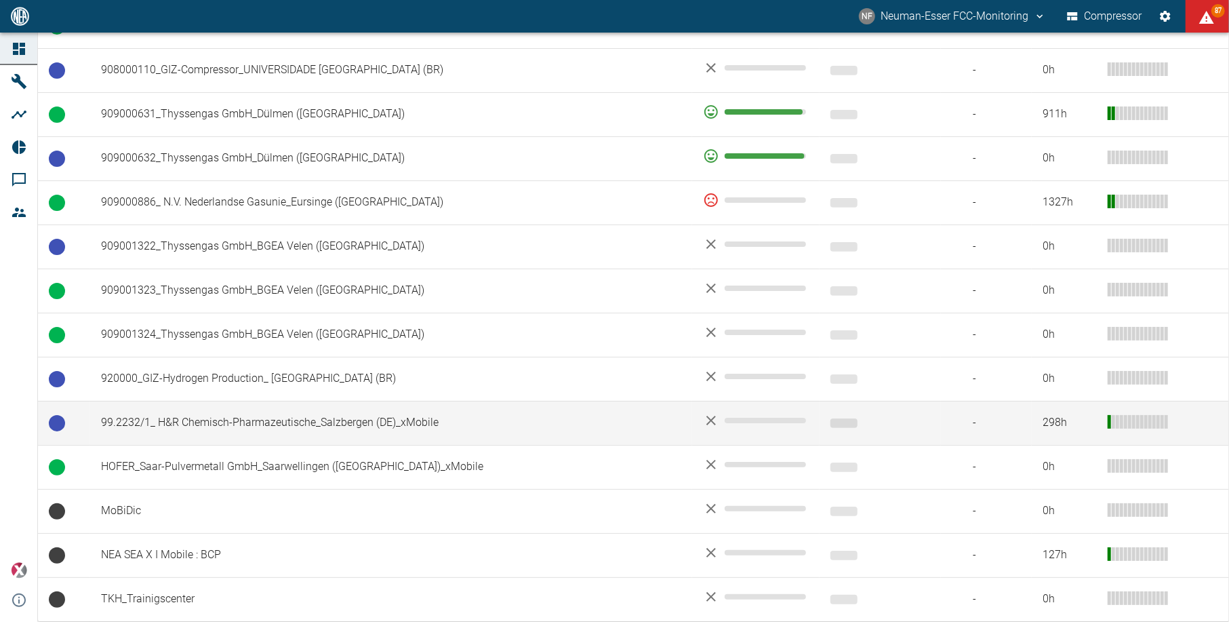
click at [241, 413] on td "99.2232/1_ H&R Chemisch-Pharmazeutische_Salzbergen (DE)_xMobile" at bounding box center [391, 423] width 602 height 44
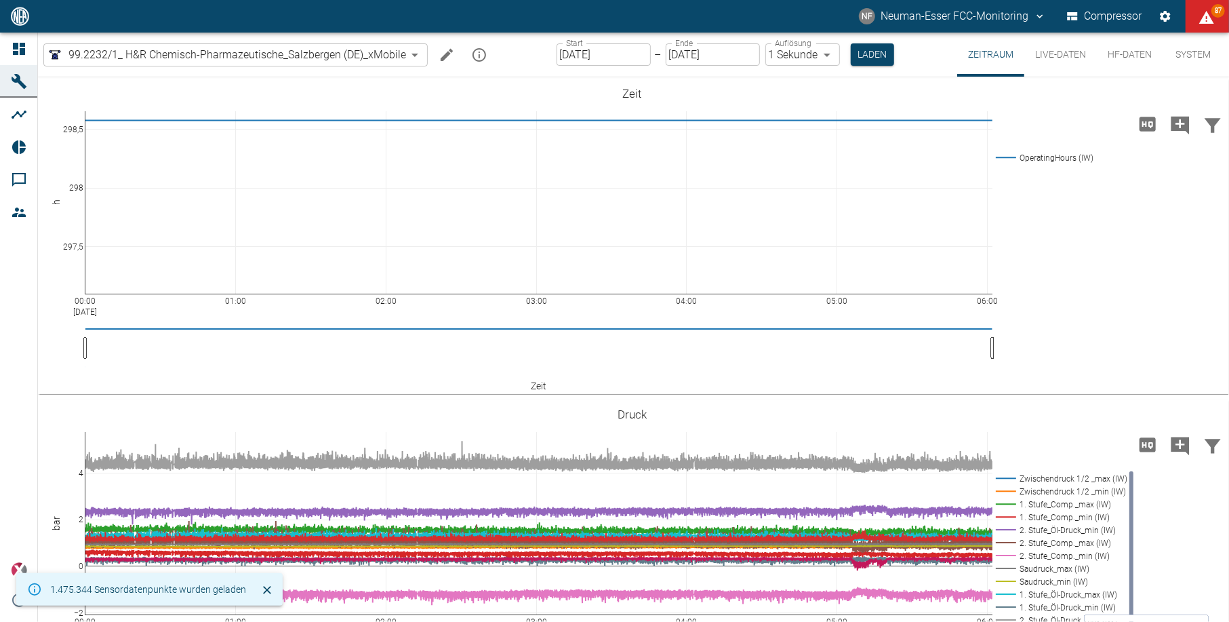
scroll to position [98, 0]
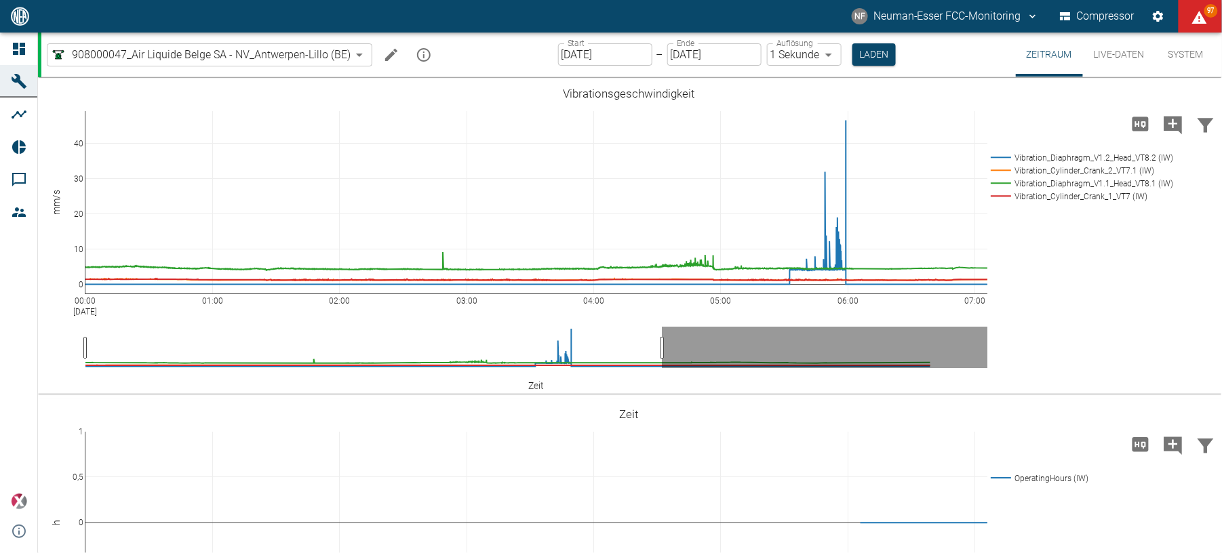
scroll to position [1224, 0]
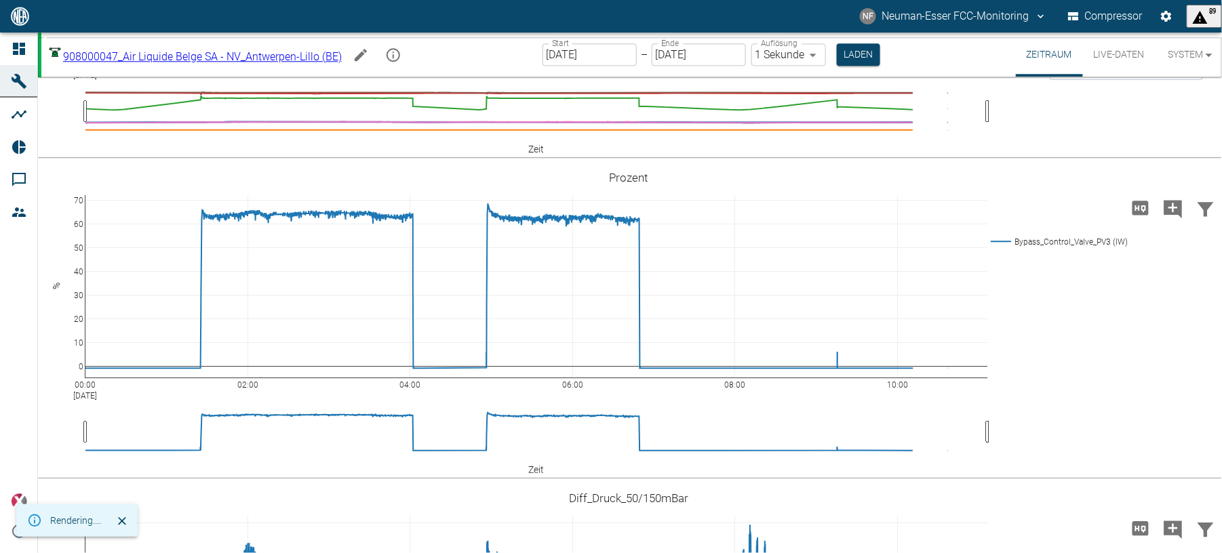
scroll to position [1265, 0]
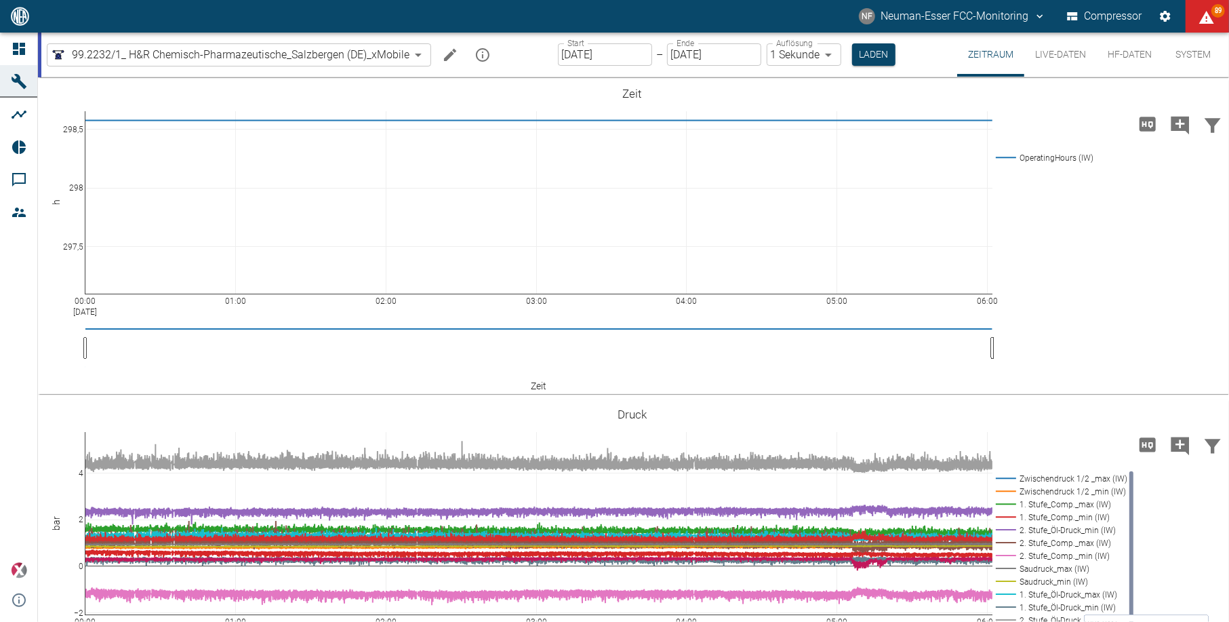
scroll to position [98, 0]
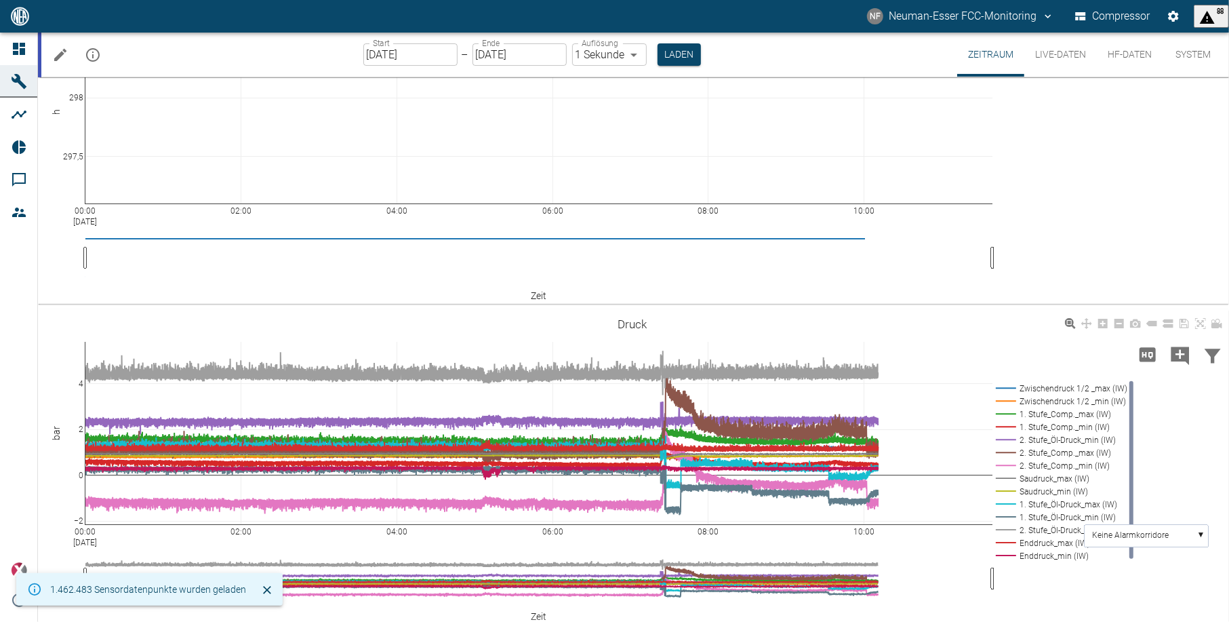
scroll to position [98, 0]
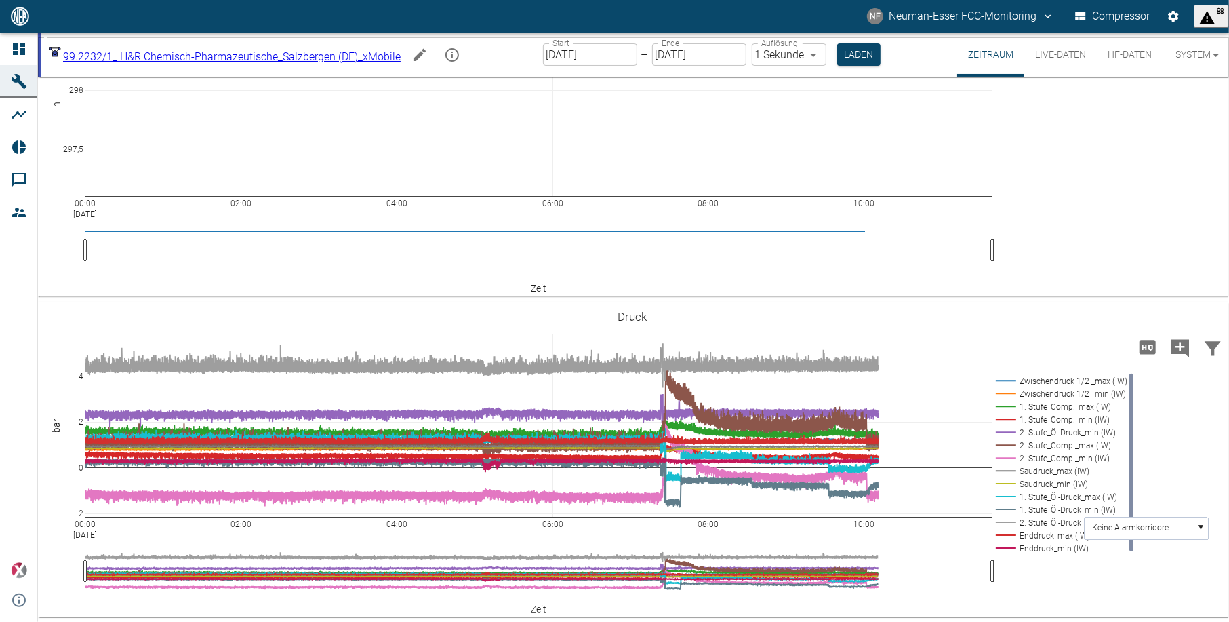
click at [1051, 56] on button "Live-Daten" at bounding box center [1060, 55] width 73 height 44
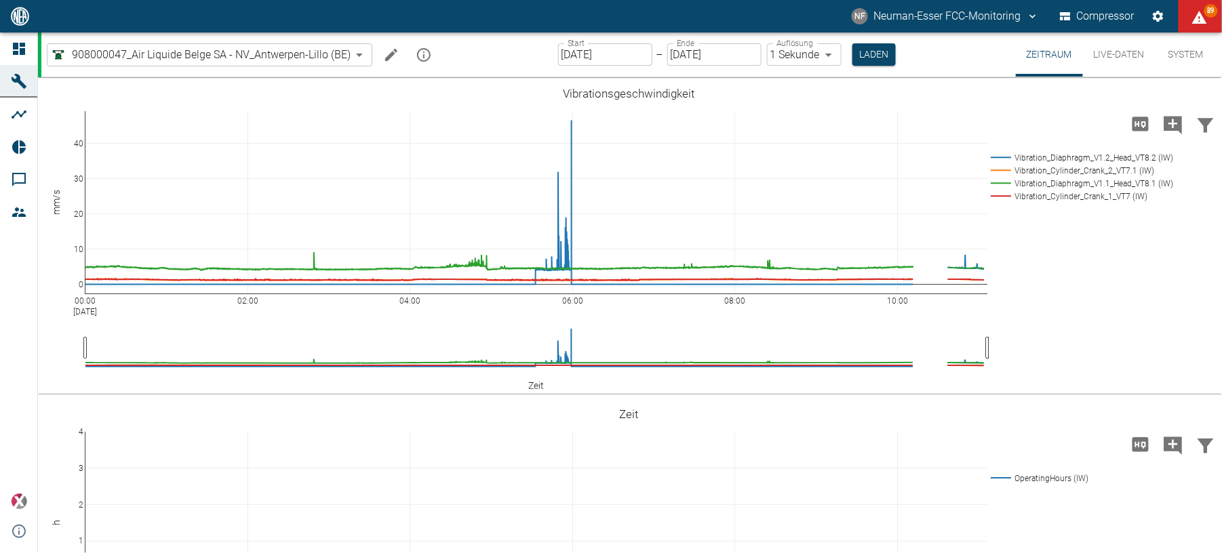
scroll to position [1265, 0]
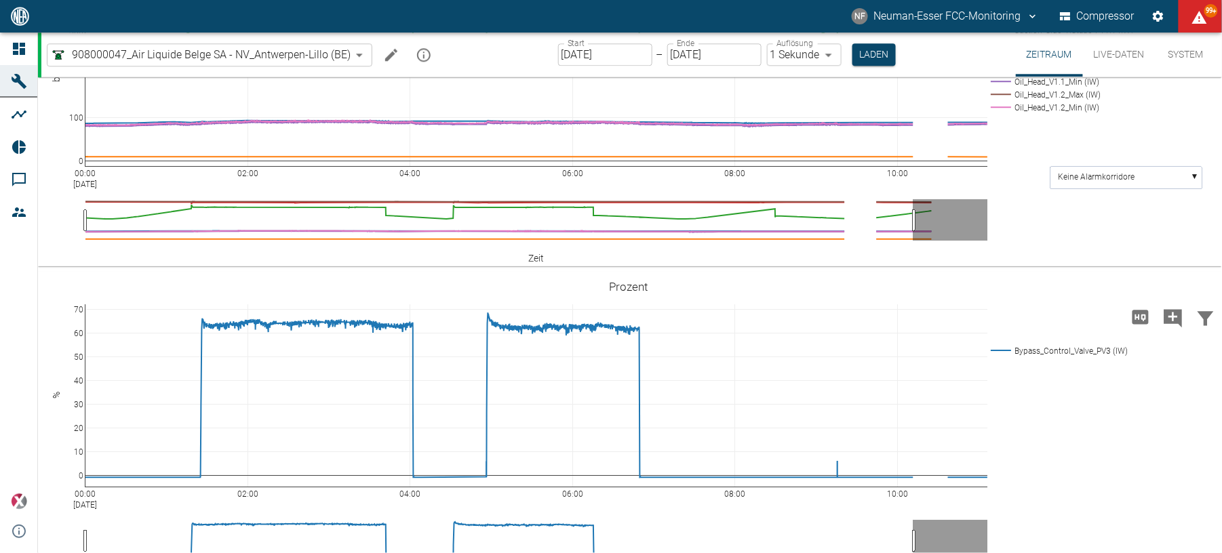
click at [262, 30] on div "NF Neuman-Esser FCC-Monitoring Compressor 99+" at bounding box center [611, 16] width 1222 height 33
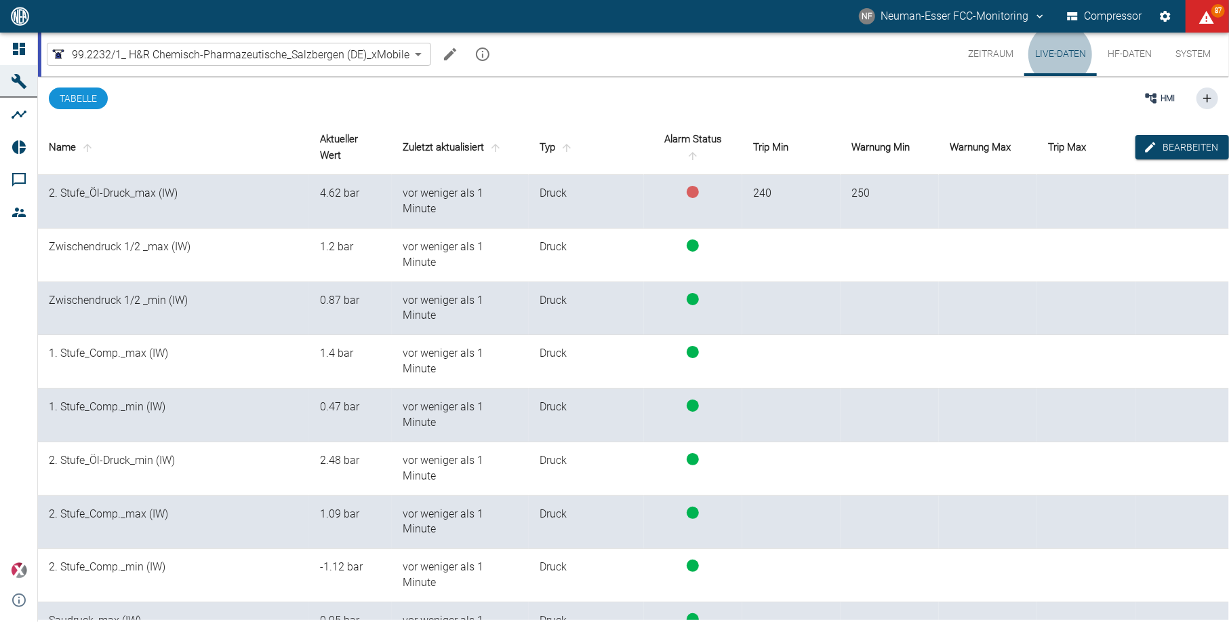
click at [995, 50] on button "Zeitraum" at bounding box center [990, 54] width 67 height 43
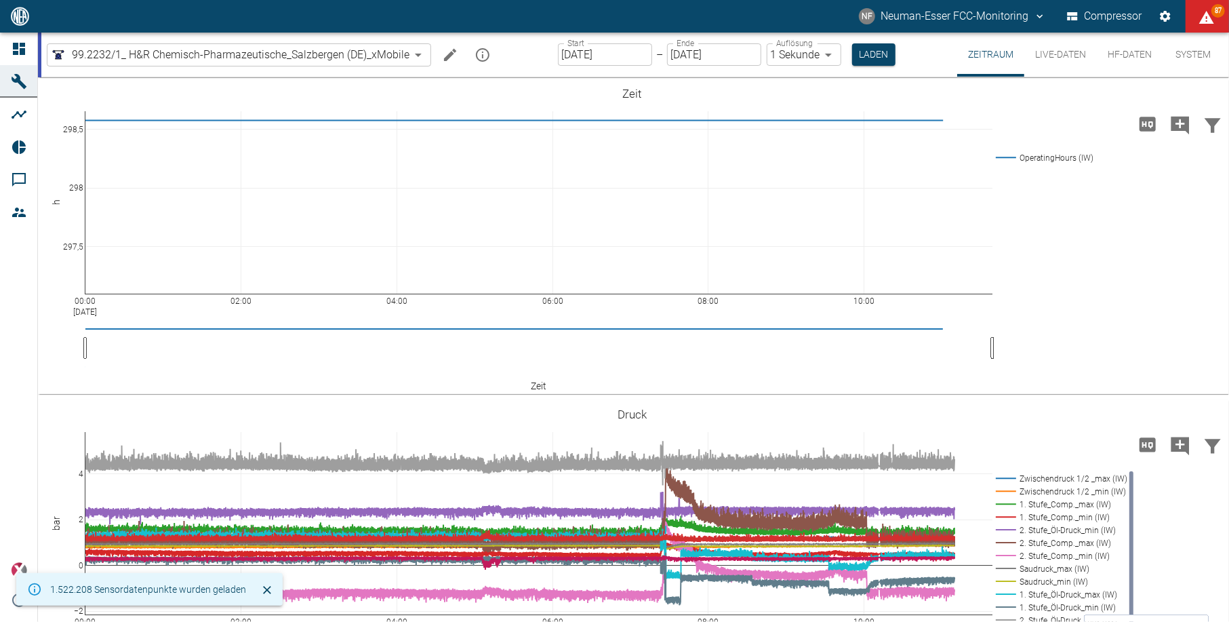
scroll to position [98, 0]
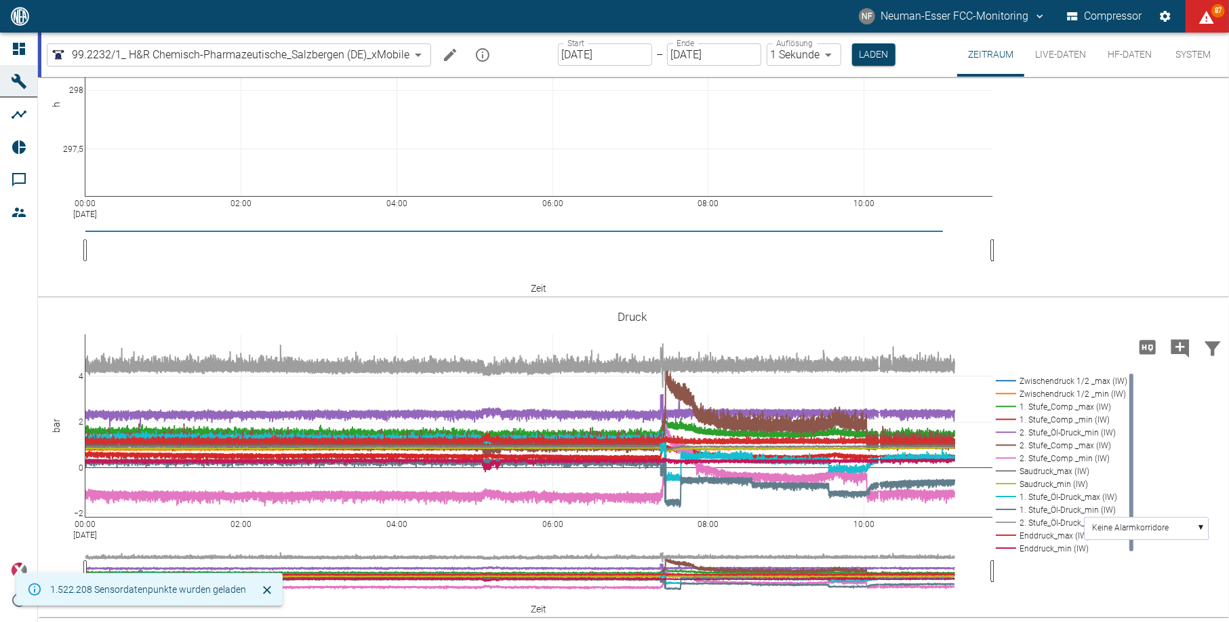
click at [1058, 63] on button "Live-Daten" at bounding box center [1060, 55] width 73 height 44
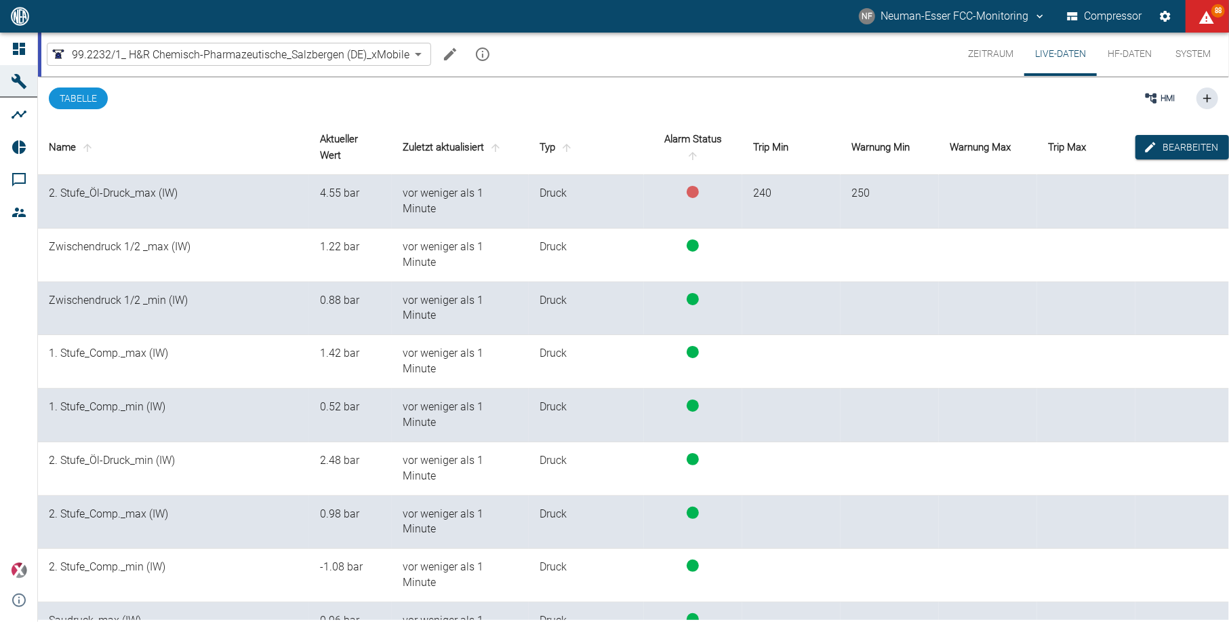
click at [1024, 33] on button "Live-Daten" at bounding box center [1060, 54] width 73 height 43
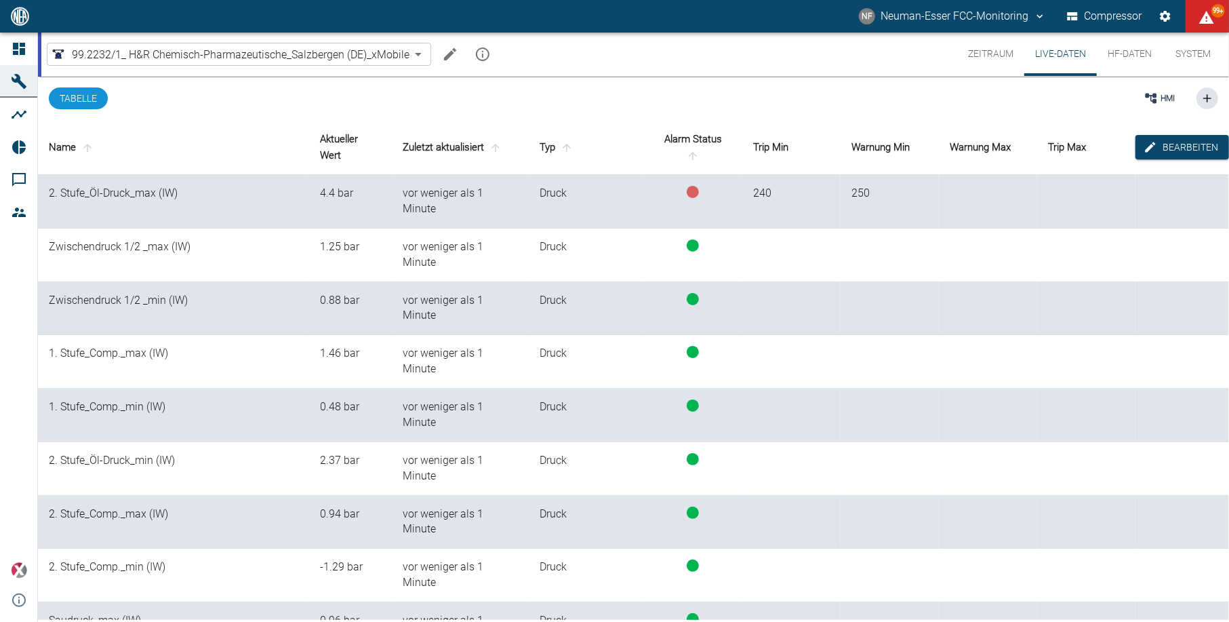
click at [1024, 33] on button "Live-Daten" at bounding box center [1060, 54] width 73 height 43
drag, startPoint x: 999, startPoint y: 58, endPoint x: 999, endPoint y: 66, distance: 7.5
click at [999, 58] on button "Zeitraum" at bounding box center [990, 54] width 67 height 43
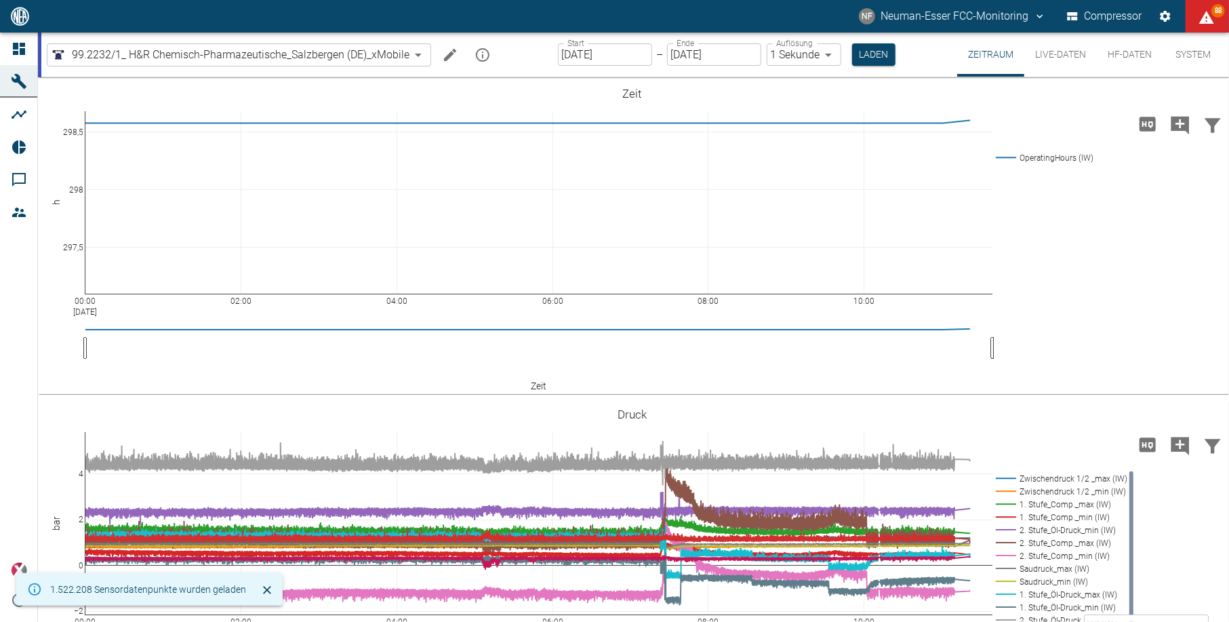
click at [1062, 56] on button "Live-Daten" at bounding box center [1060, 55] width 73 height 44
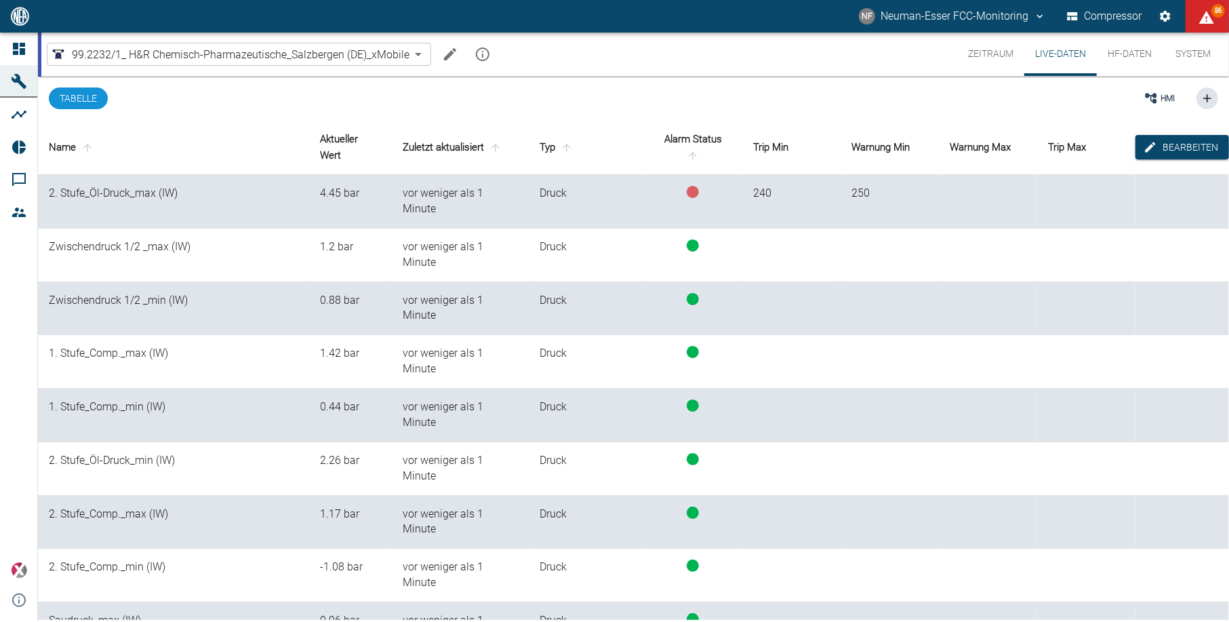
click at [1024, 33] on button "Live-Daten" at bounding box center [1060, 54] width 73 height 43
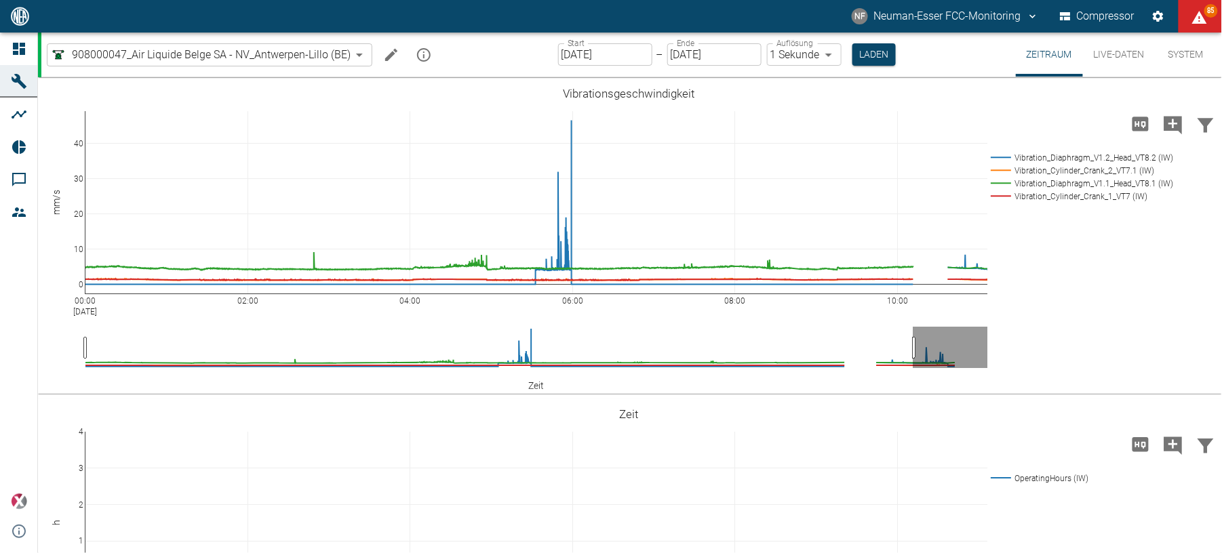
scroll to position [1265, 0]
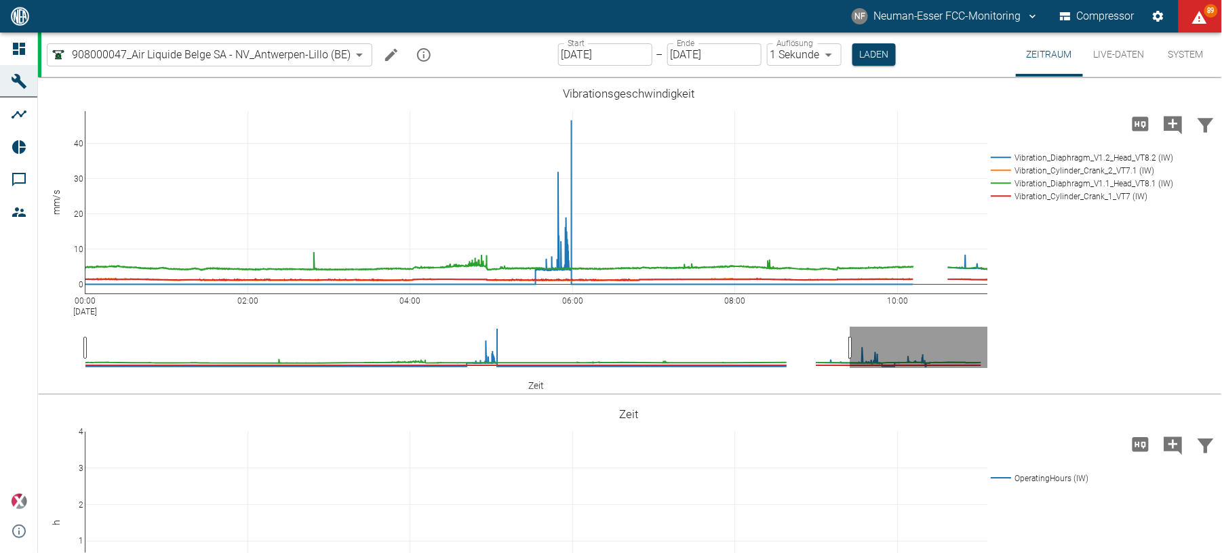
scroll to position [1265, 0]
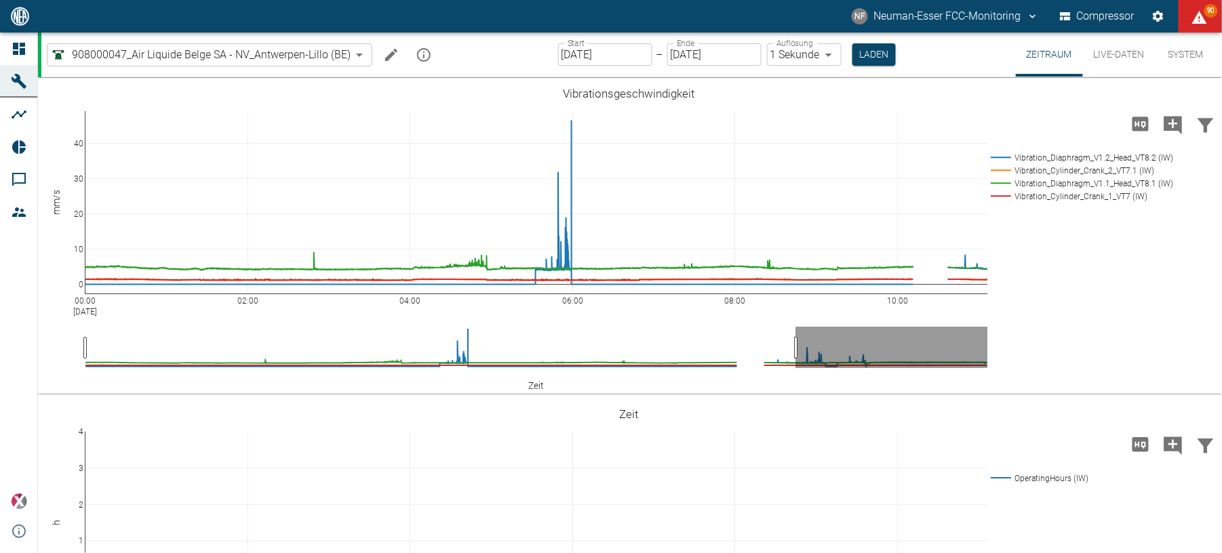
scroll to position [1265, 0]
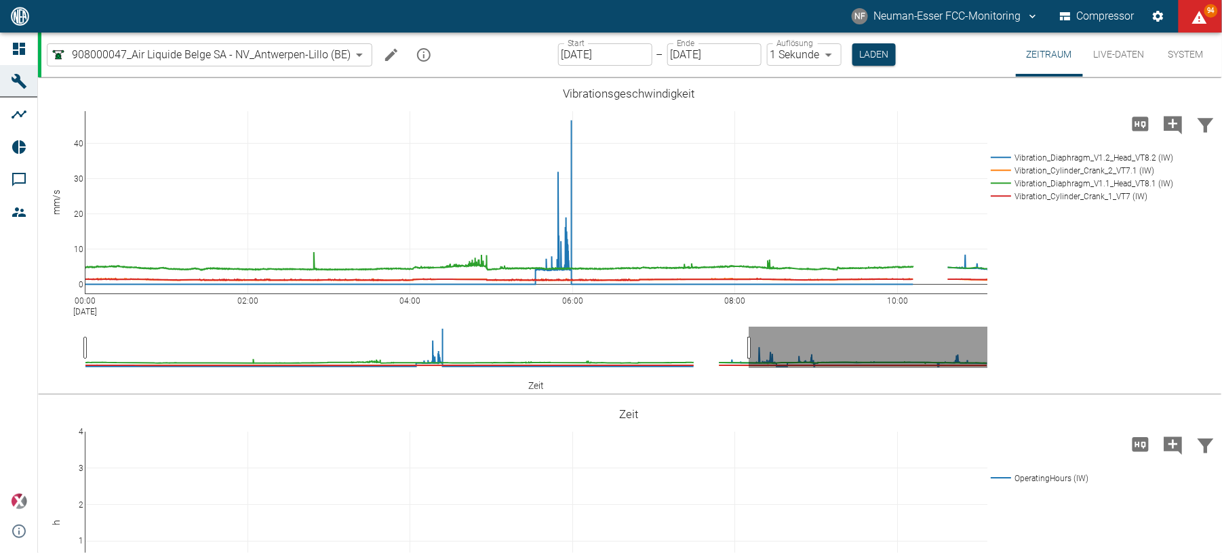
scroll to position [1265, 0]
